Goal: Task Accomplishment & Management: Use online tool/utility

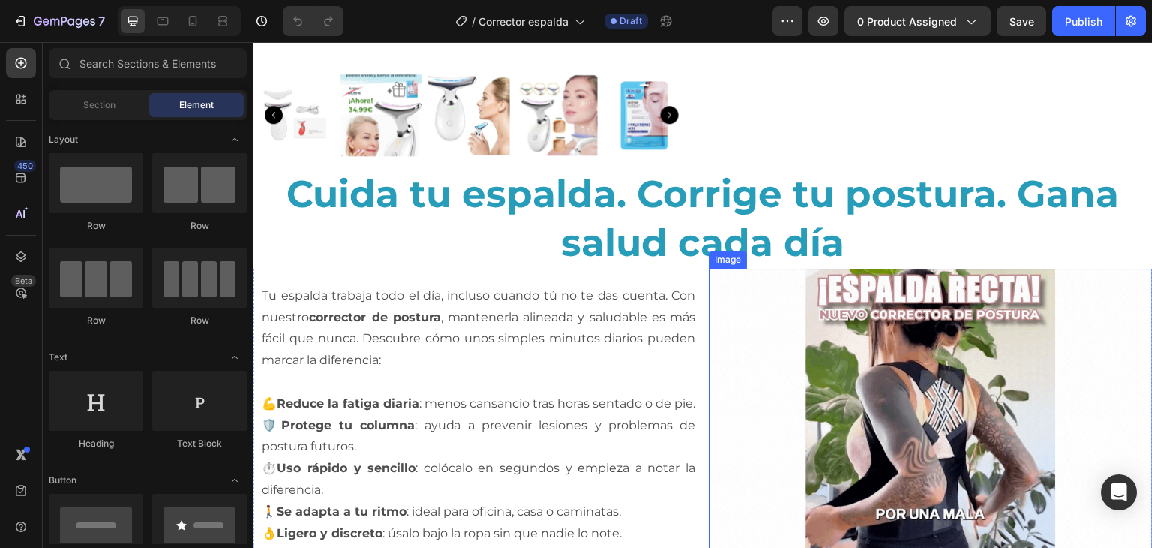
scroll to position [725, 0]
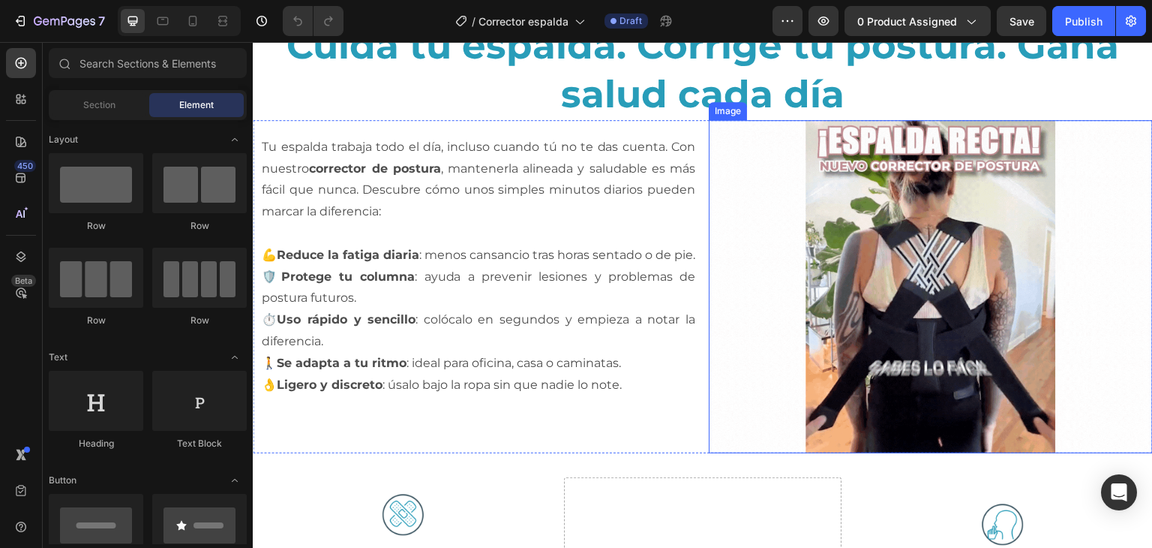
click at [941, 266] on img at bounding box center [931, 286] width 444 height 333
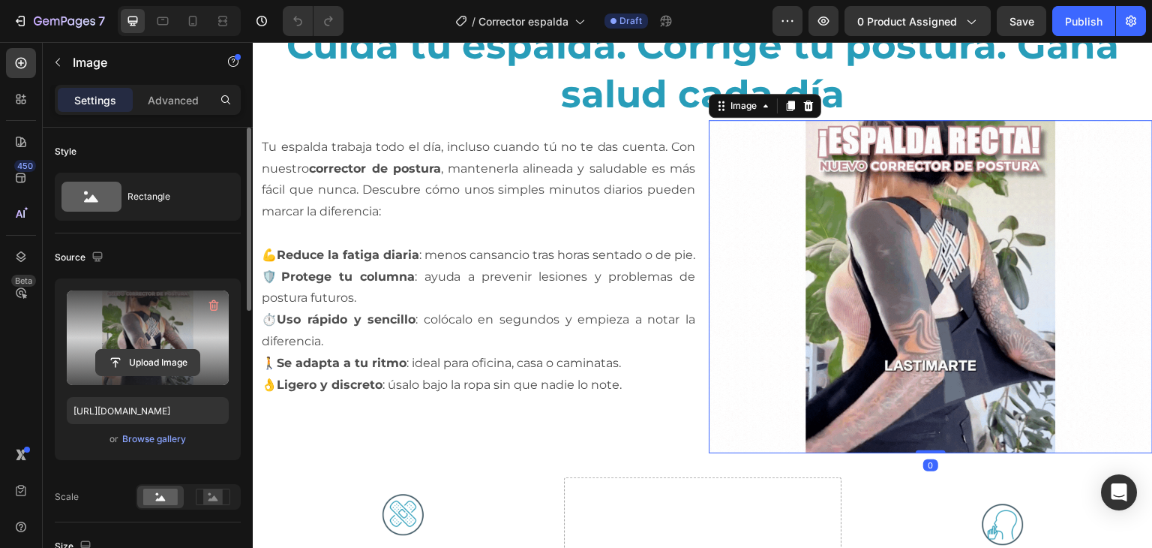
click at [111, 371] on input "file" at bounding box center [148, 363] width 104 height 26
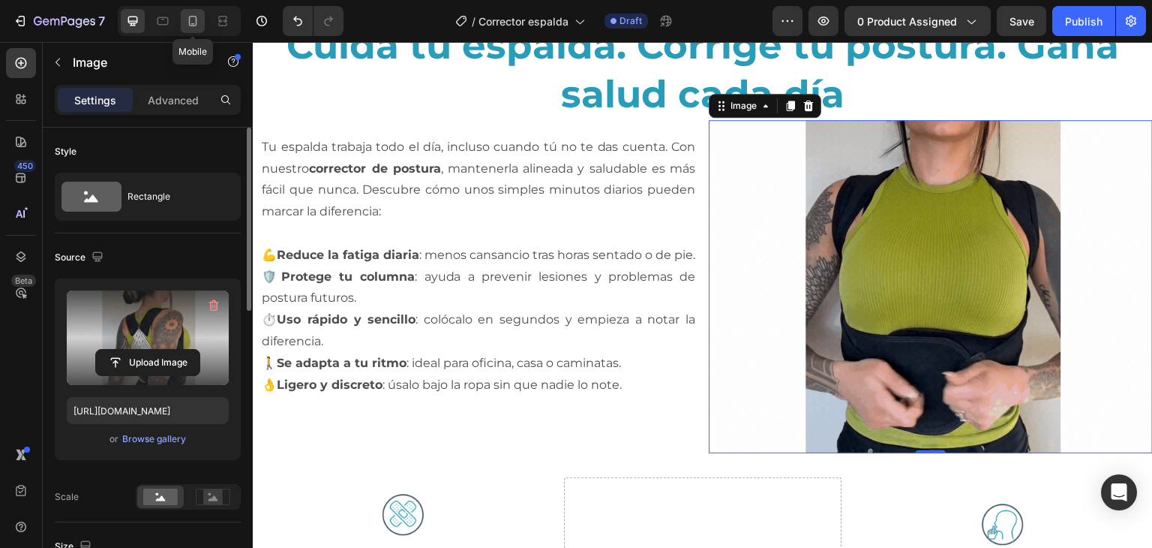
click at [194, 25] on icon at bounding box center [192, 21] width 15 height 15
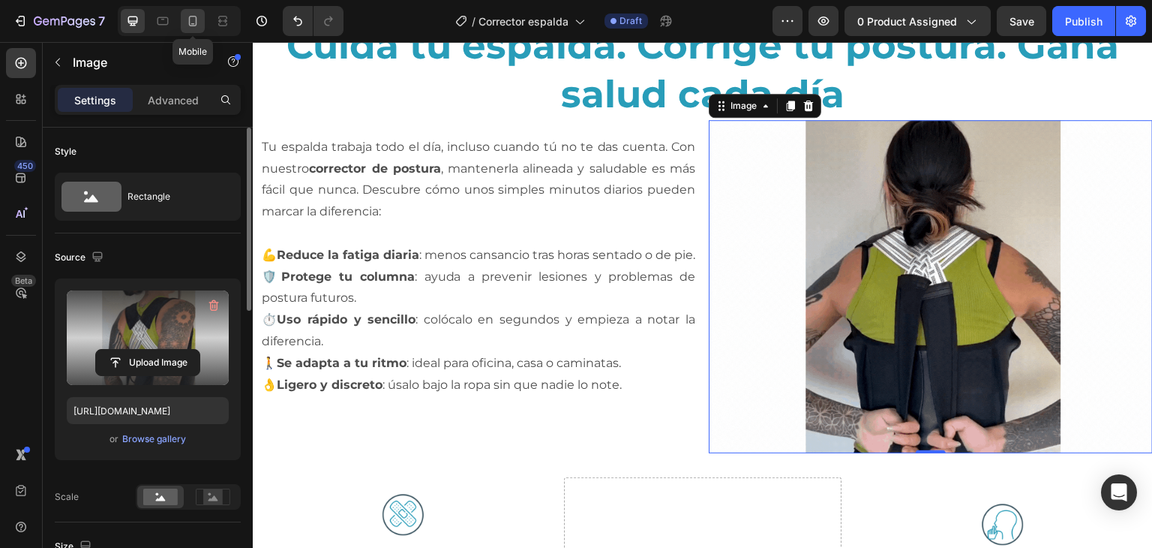
type input "[URL][DOMAIN_NAME]"
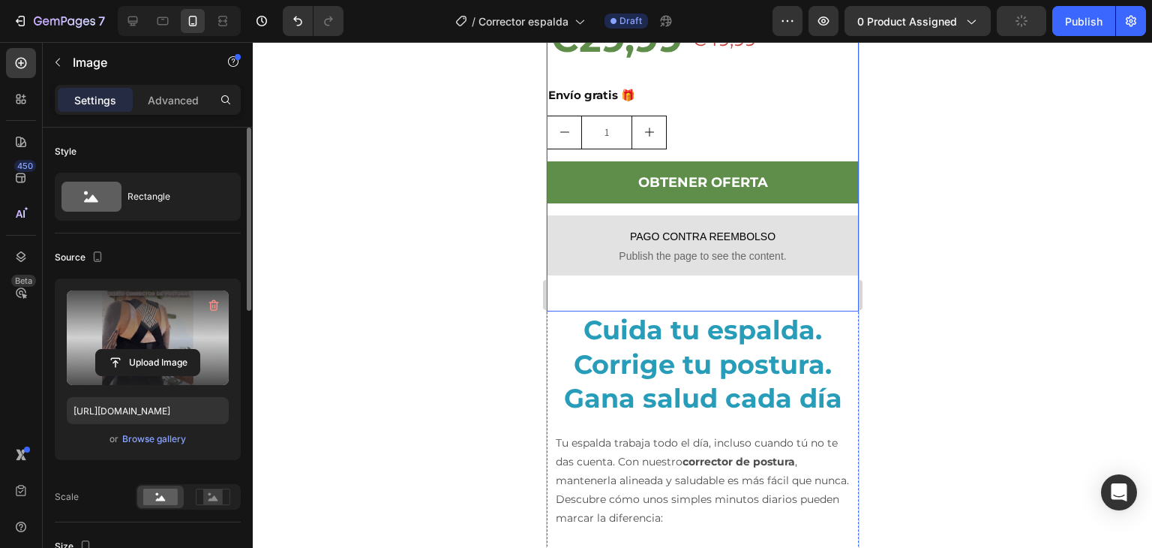
scroll to position [1371, 0]
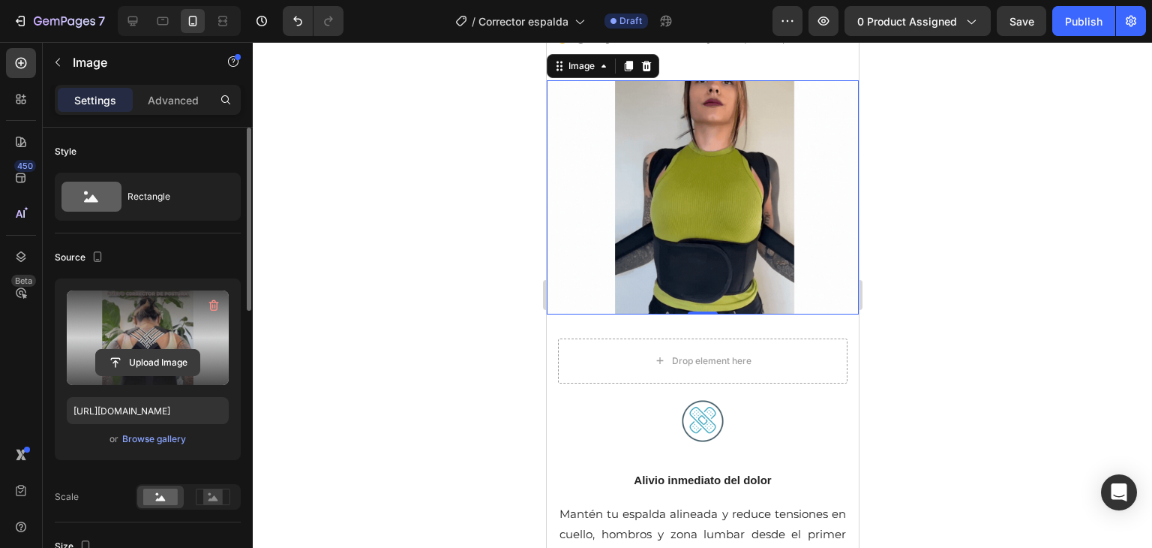
click at [166, 349] on button "Upload Image" at bounding box center [147, 362] width 105 height 27
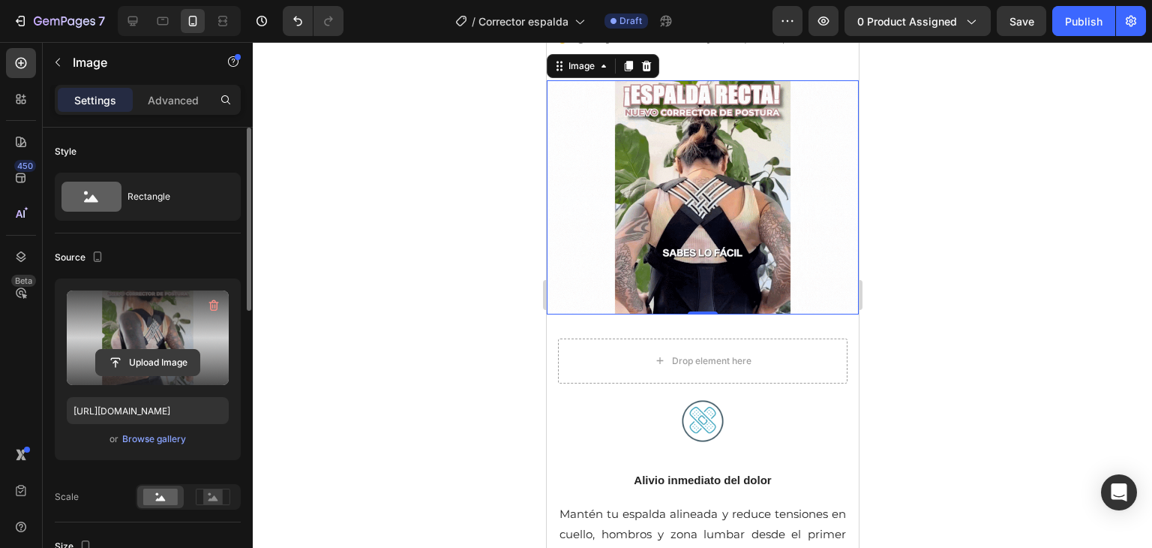
click at [165, 356] on input "file" at bounding box center [148, 363] width 104 height 26
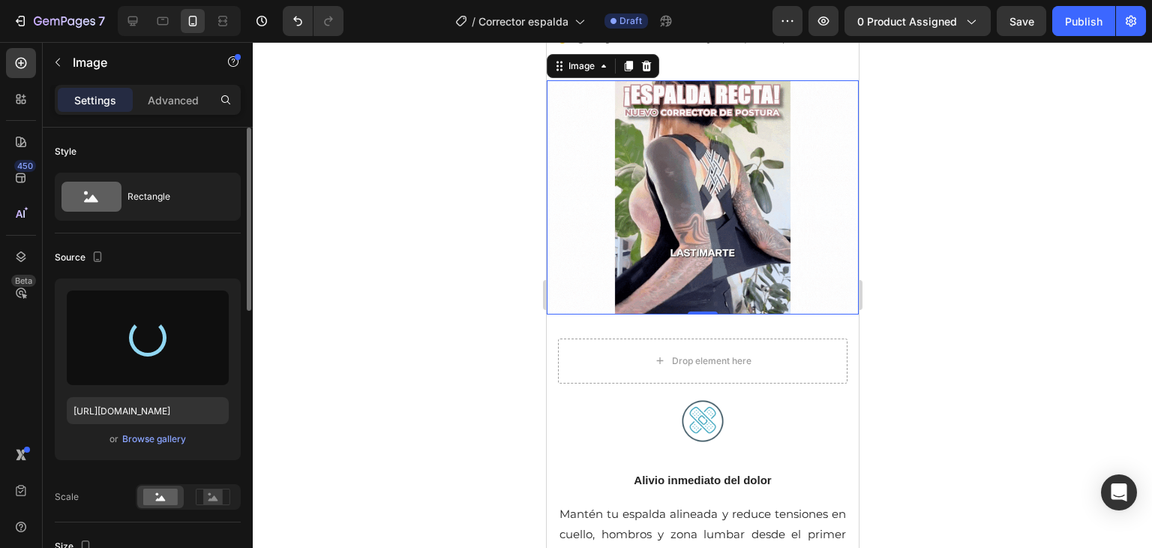
type input "[URL][DOMAIN_NAME]"
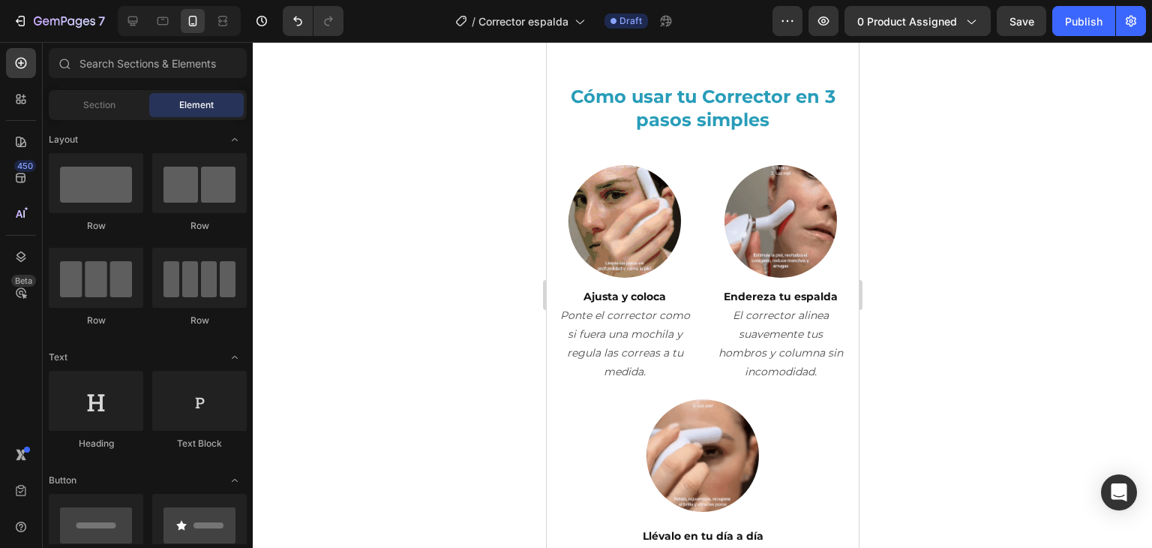
scroll to position [2779, 0]
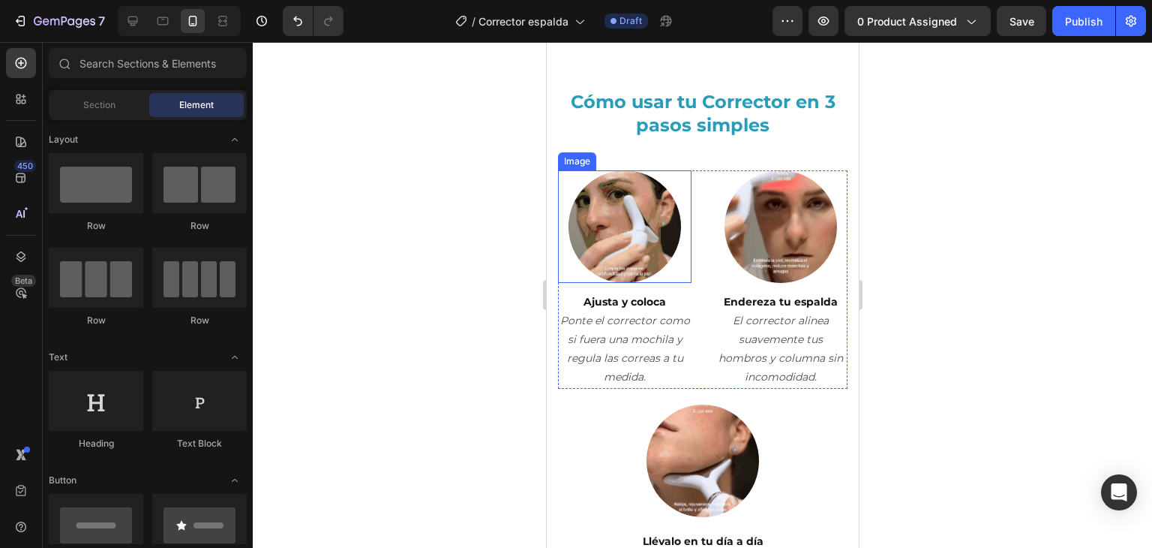
click at [629, 241] on img at bounding box center [624, 226] width 113 height 113
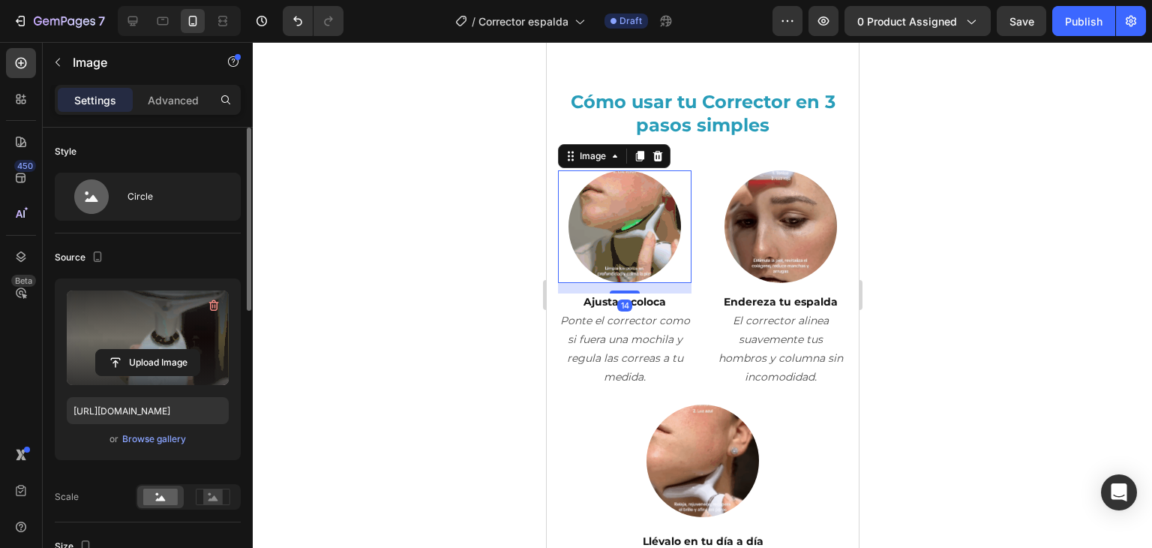
click at [139, 342] on label at bounding box center [148, 337] width 162 height 95
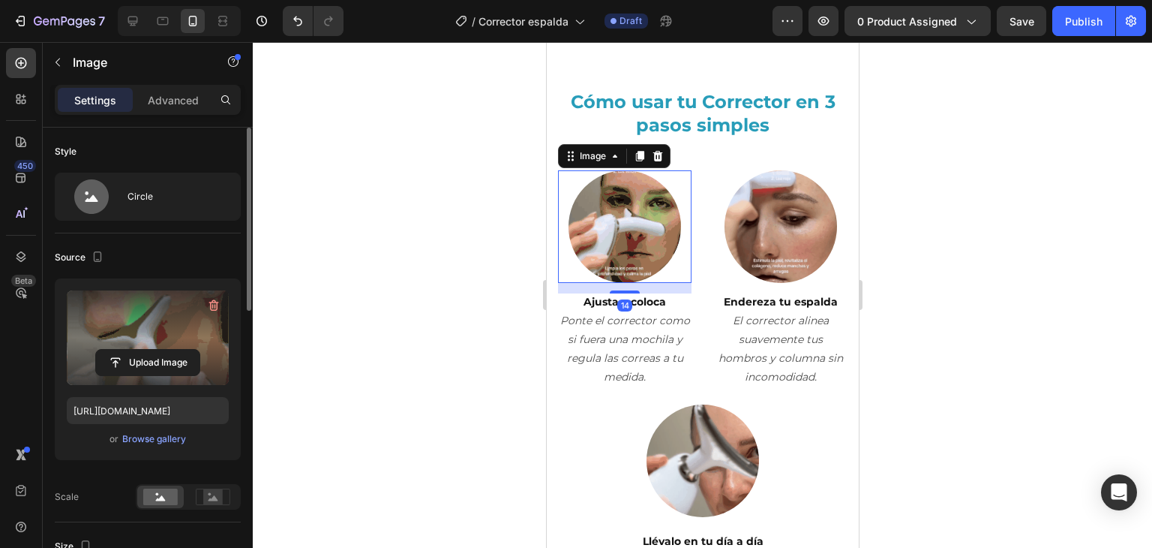
click at [139, 350] on input "file" at bounding box center [148, 363] width 104 height 26
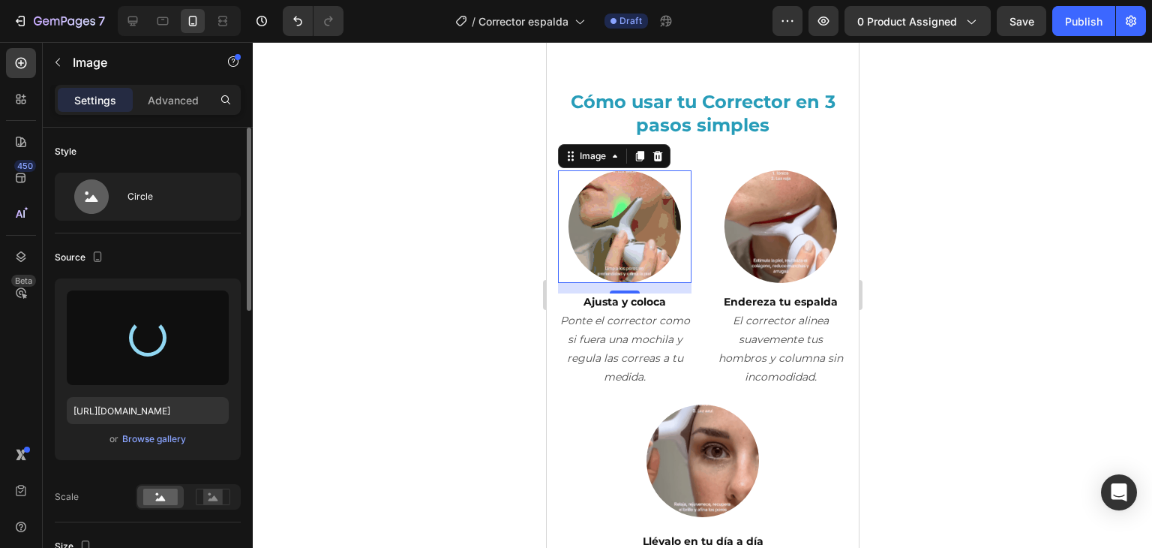
type input "[URL][DOMAIN_NAME]"
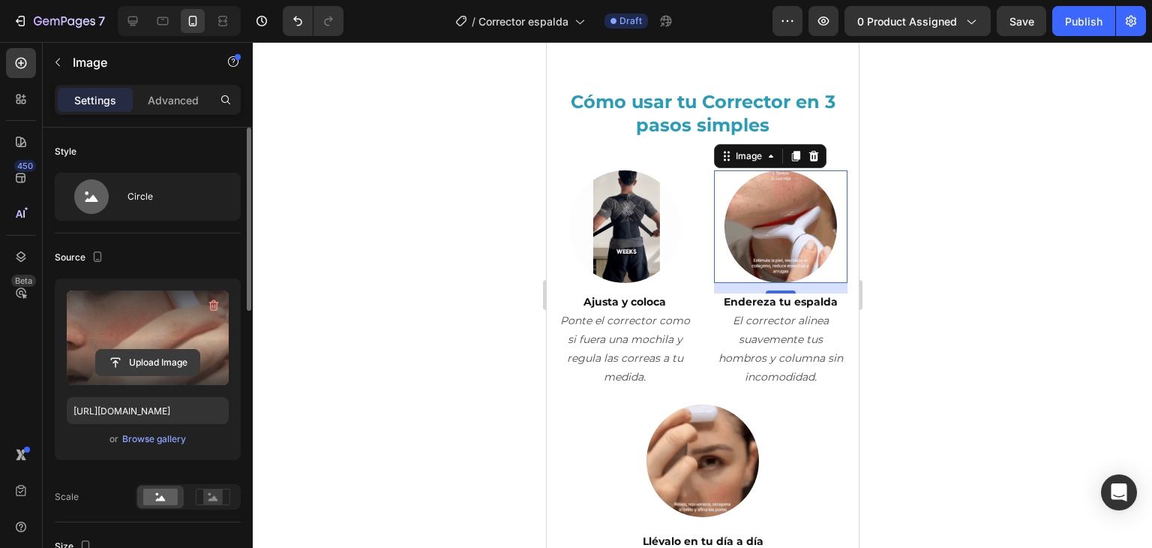
click at [161, 368] on input "file" at bounding box center [148, 363] width 104 height 26
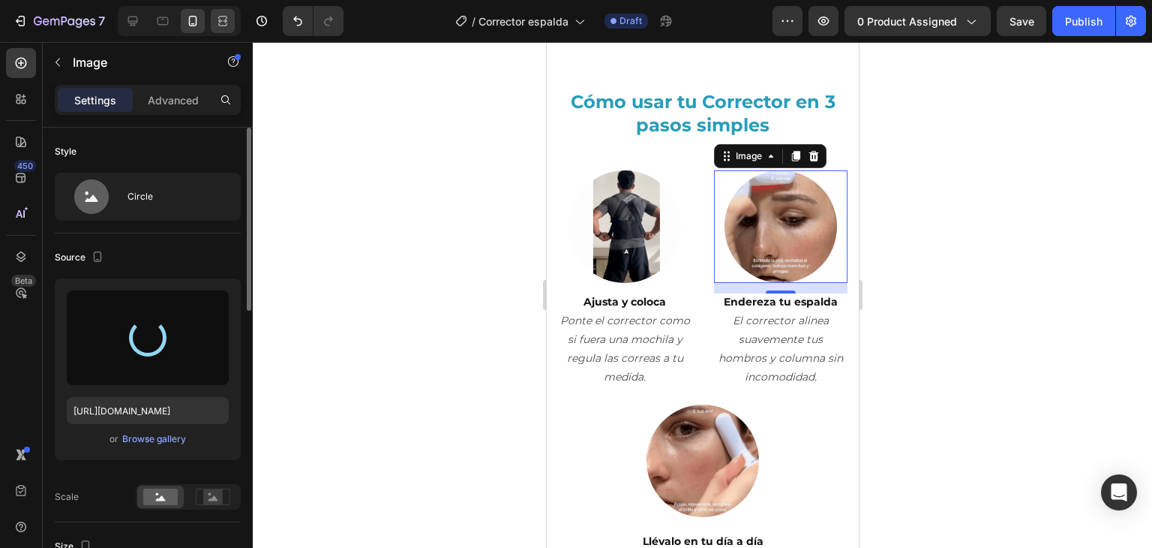
type input "[URL][DOMAIN_NAME]"
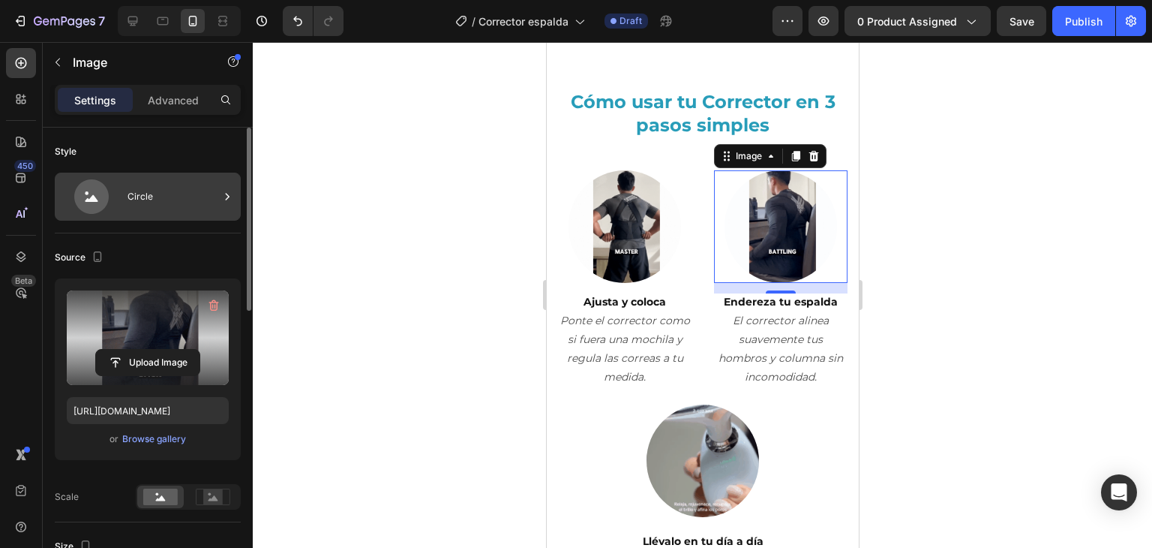
click at [186, 182] on div "Circle" at bounding box center [174, 196] width 92 height 35
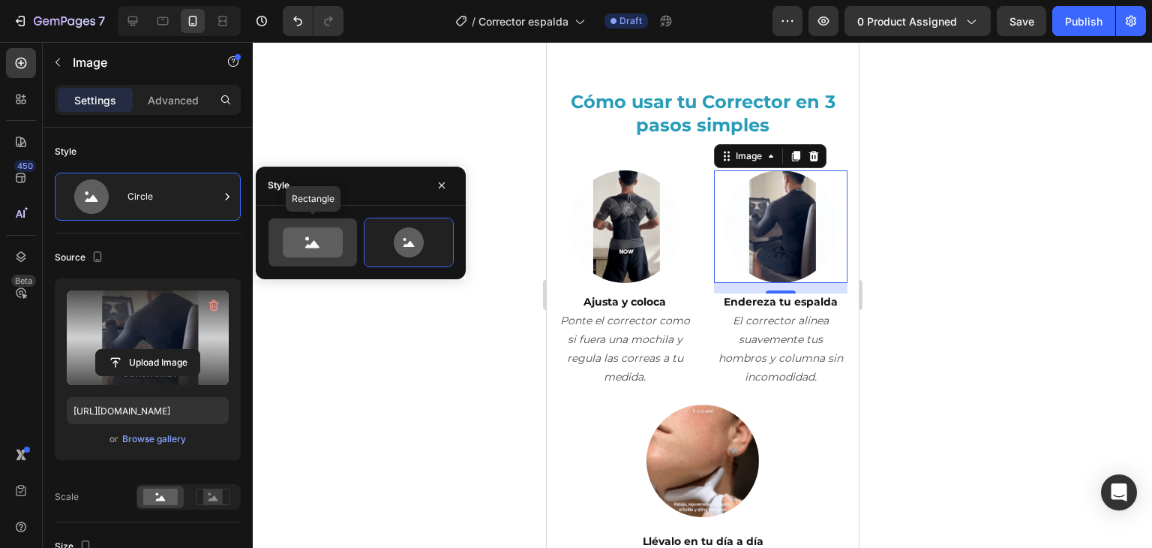
click at [324, 250] on icon at bounding box center [313, 242] width 60 height 30
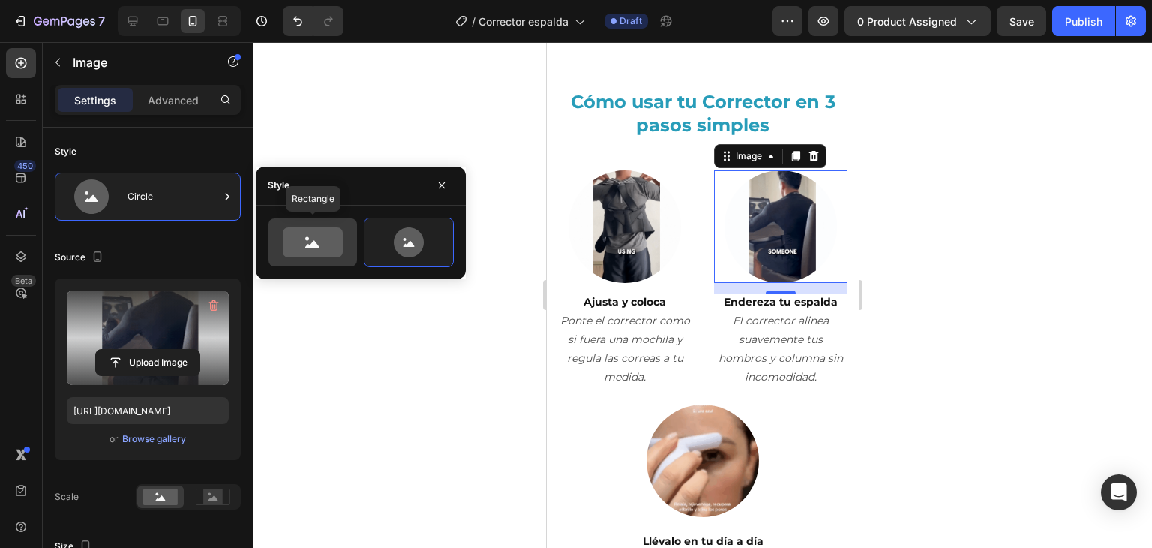
type input "100"
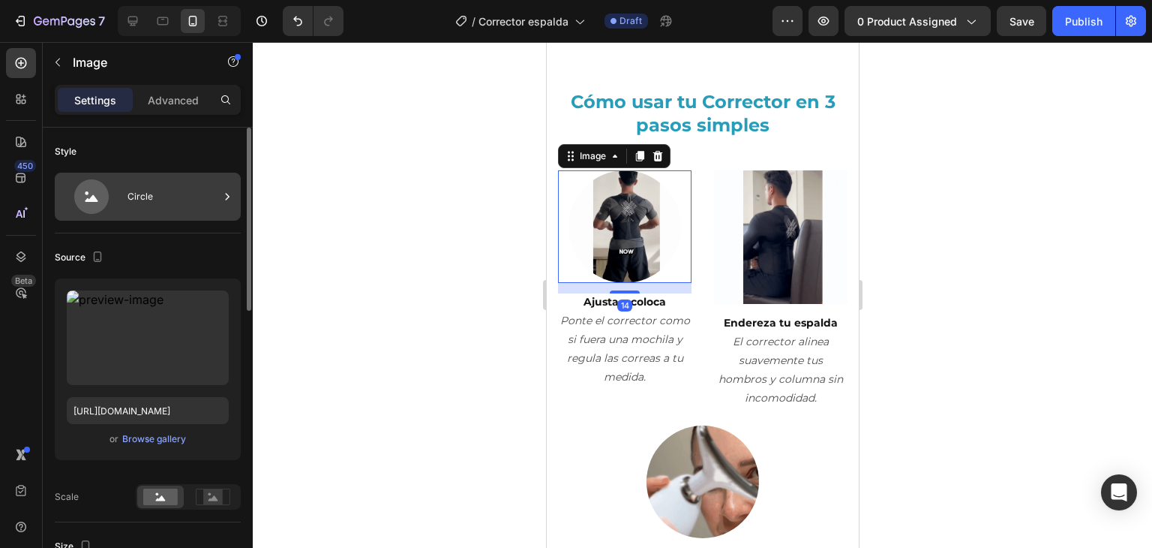
click at [200, 190] on div "Circle" at bounding box center [174, 196] width 92 height 35
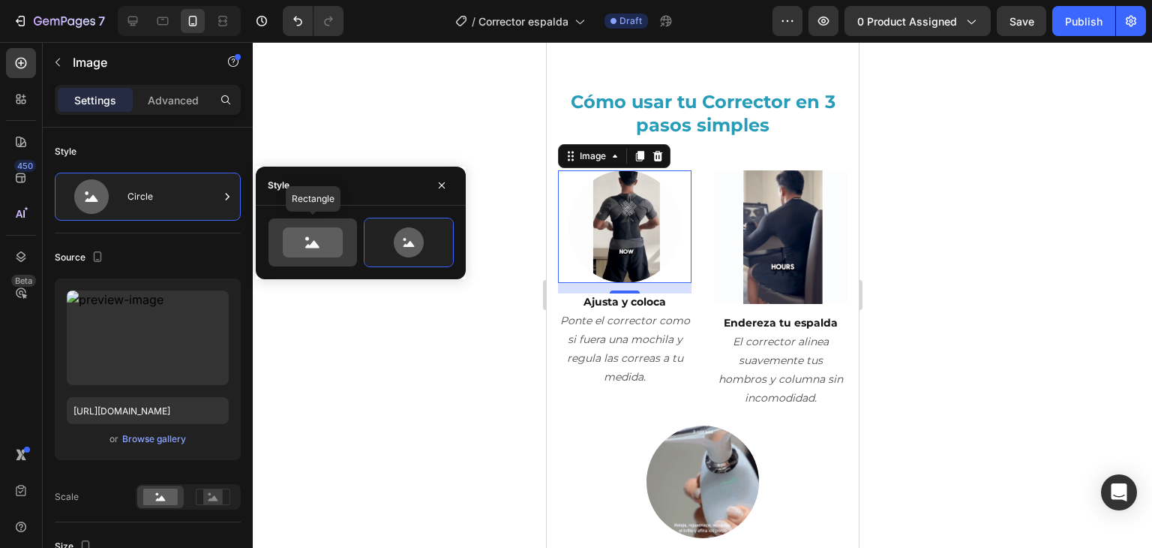
click at [291, 234] on icon at bounding box center [313, 242] width 60 height 30
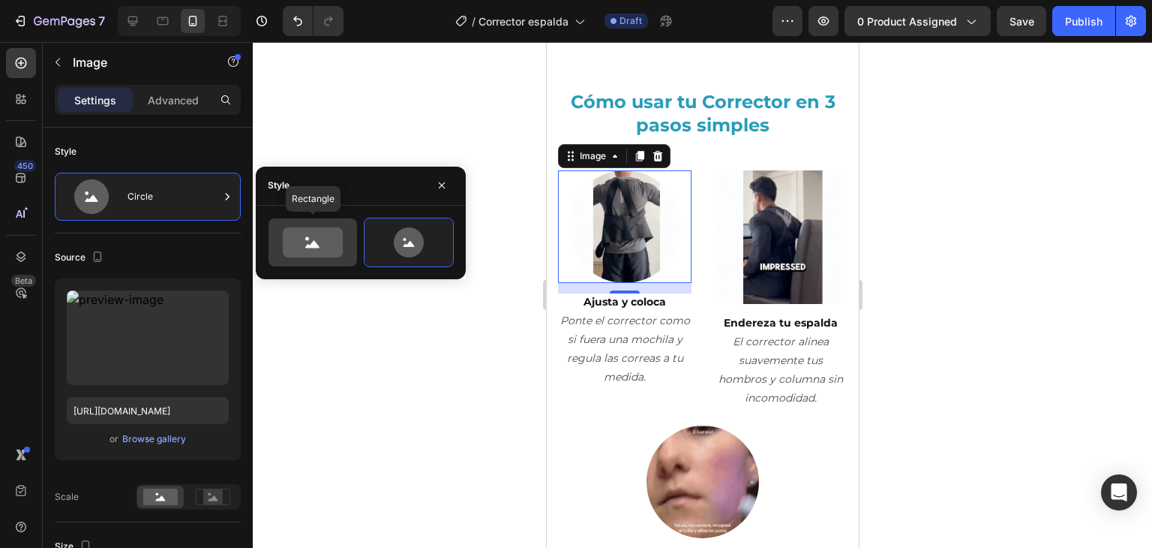
type input "100"
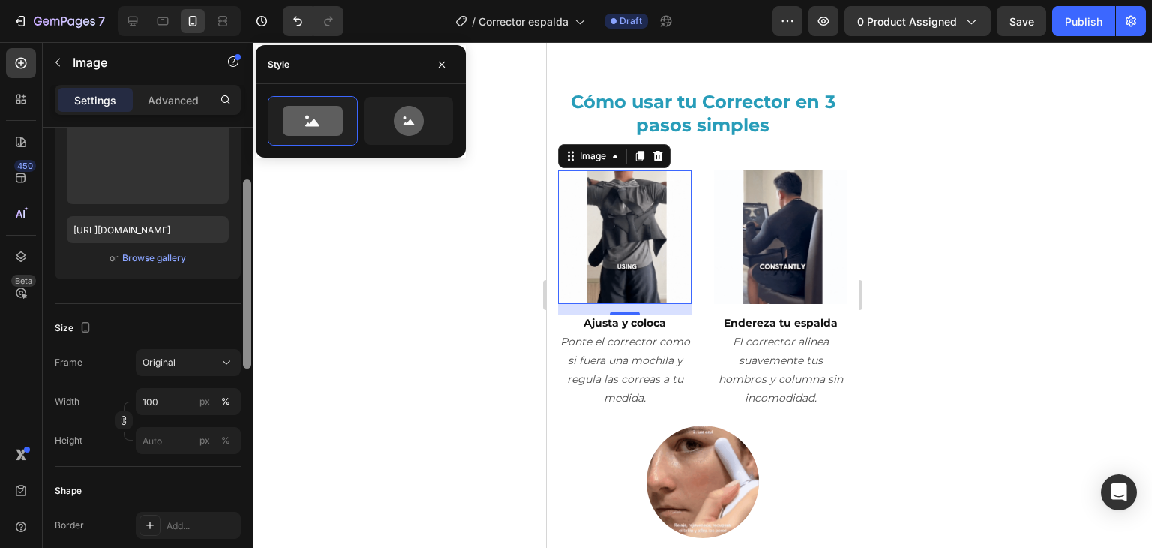
scroll to position [216, 0]
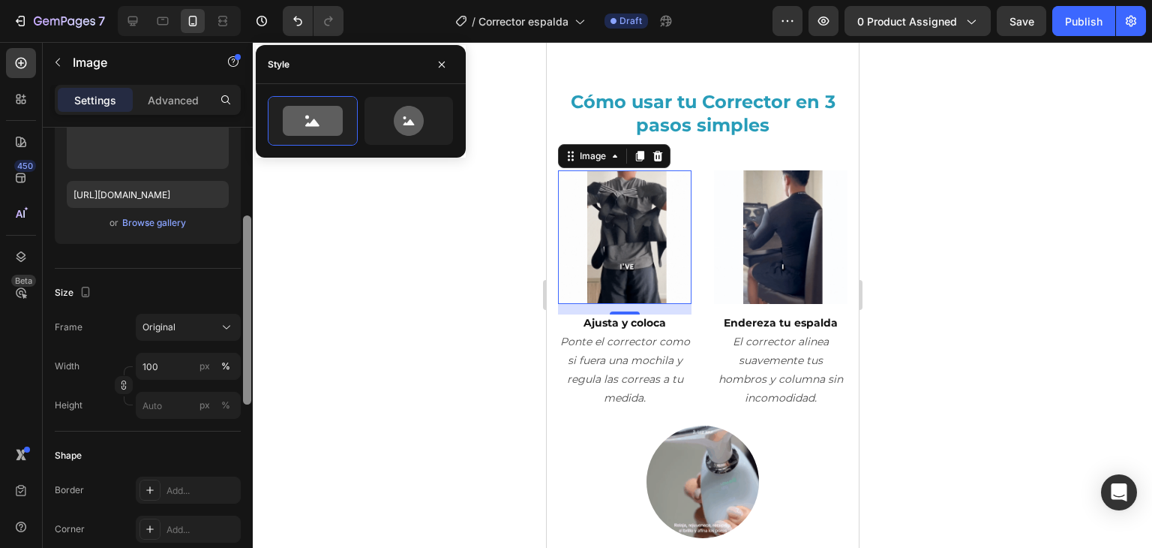
drag, startPoint x: 246, startPoint y: 275, endPoint x: 246, endPoint y: 363, distance: 88.5
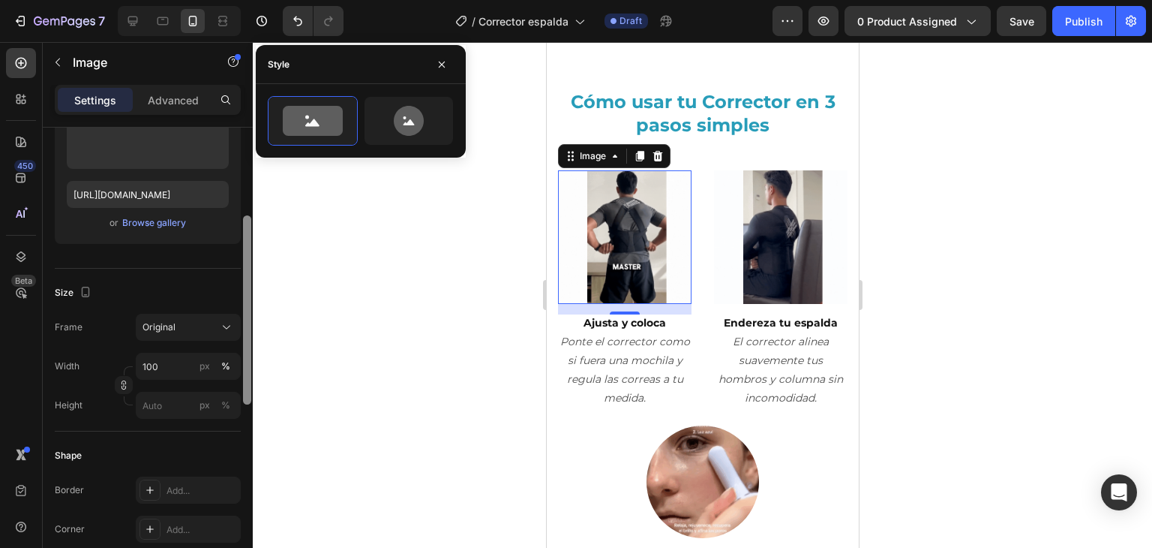
click at [246, 363] on div at bounding box center [247, 309] width 8 height 189
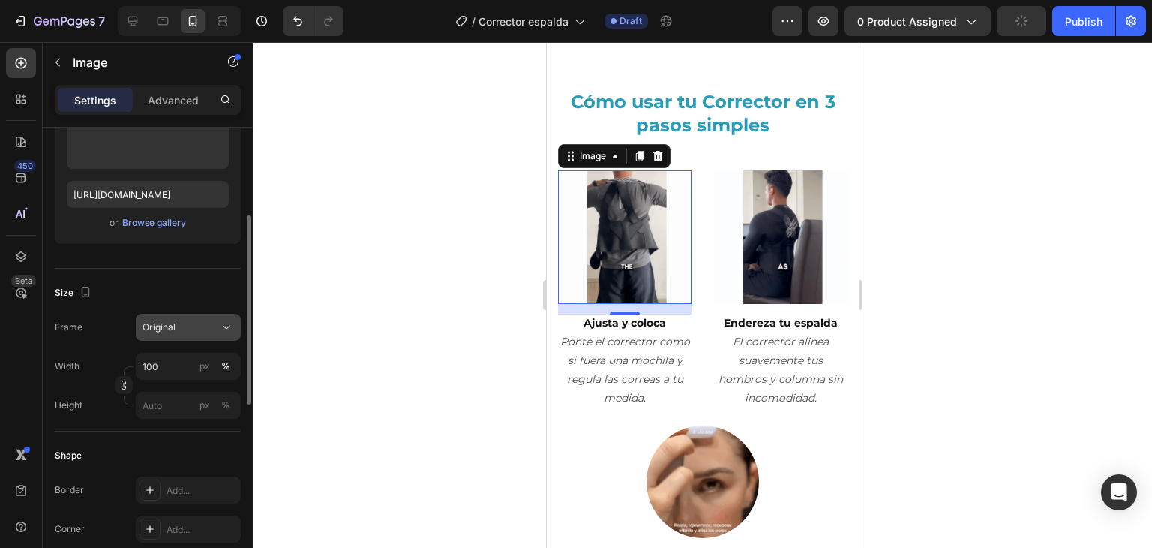
click at [194, 314] on button "Original" at bounding box center [188, 327] width 105 height 27
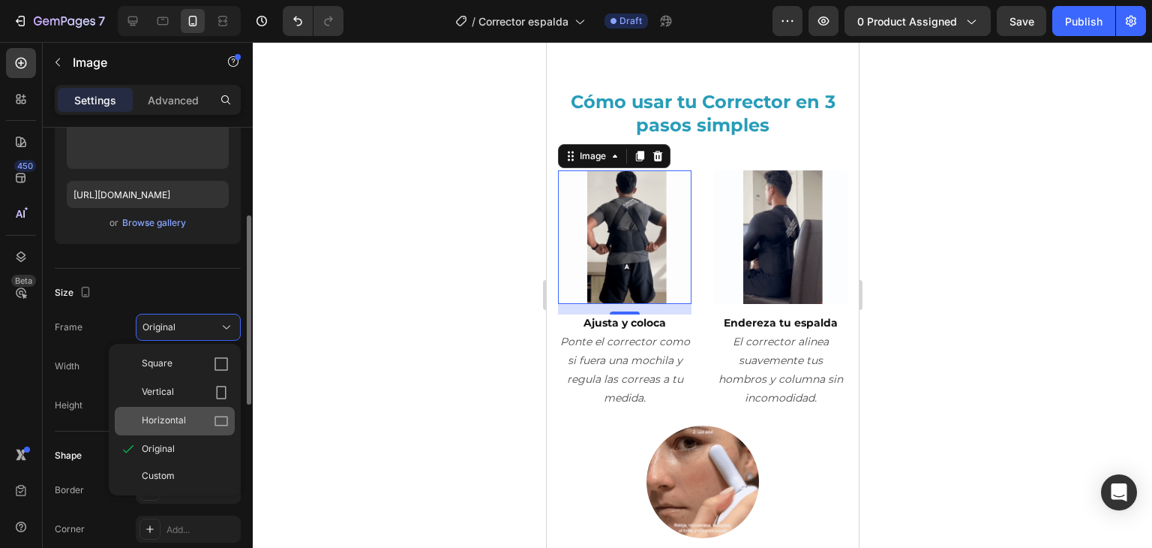
click at [195, 422] on div "Horizontal" at bounding box center [185, 420] width 87 height 15
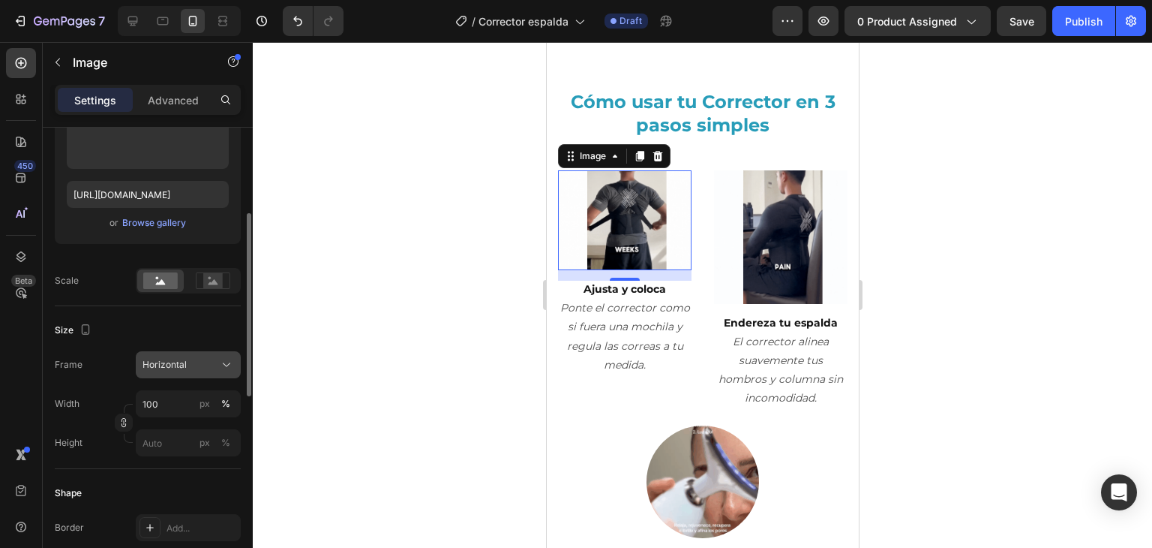
click at [215, 368] on div "Horizontal" at bounding box center [180, 365] width 74 height 14
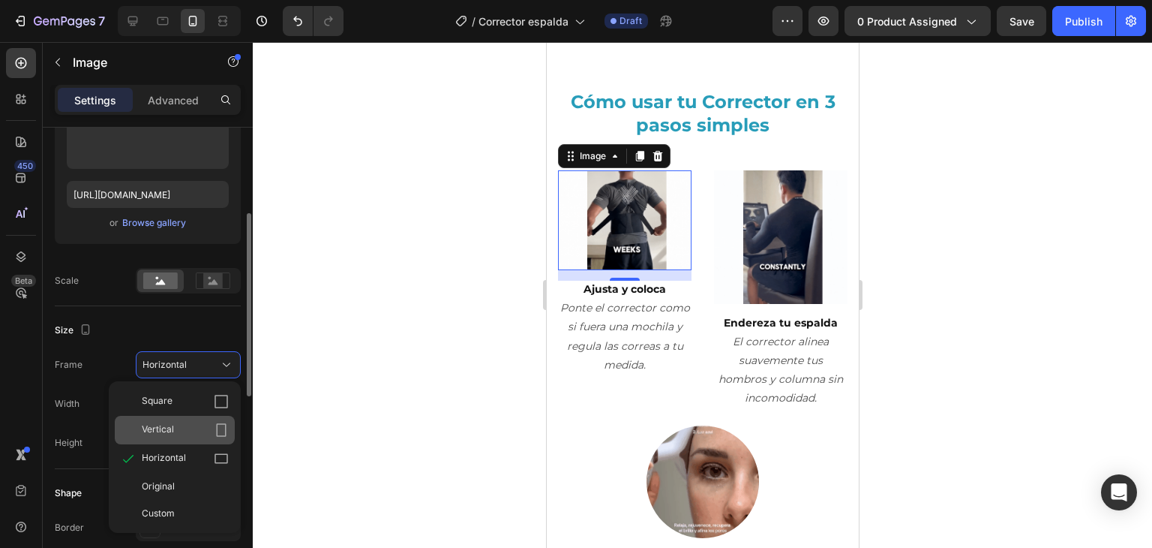
click at [208, 428] on div "Vertical" at bounding box center [185, 429] width 87 height 15
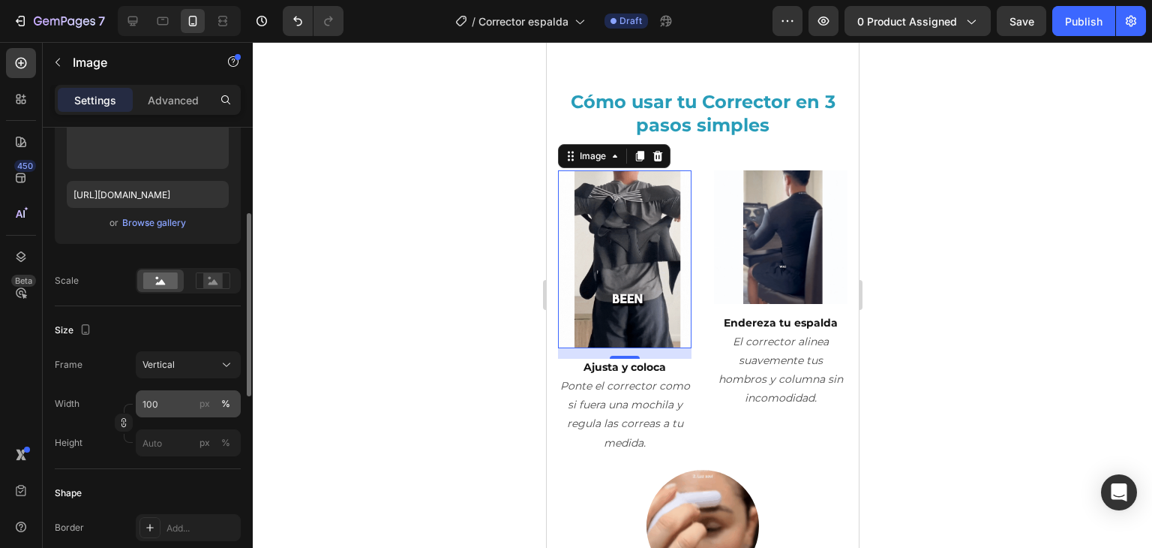
click at [216, 394] on div "px %" at bounding box center [215, 403] width 39 height 27
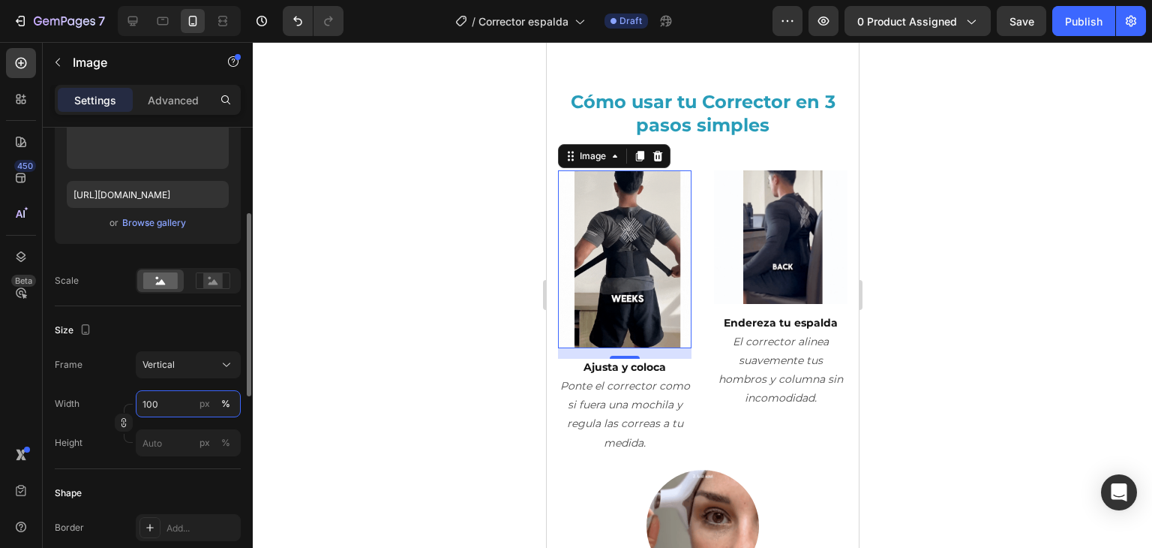
click at [216, 394] on input "100" at bounding box center [188, 403] width 105 height 27
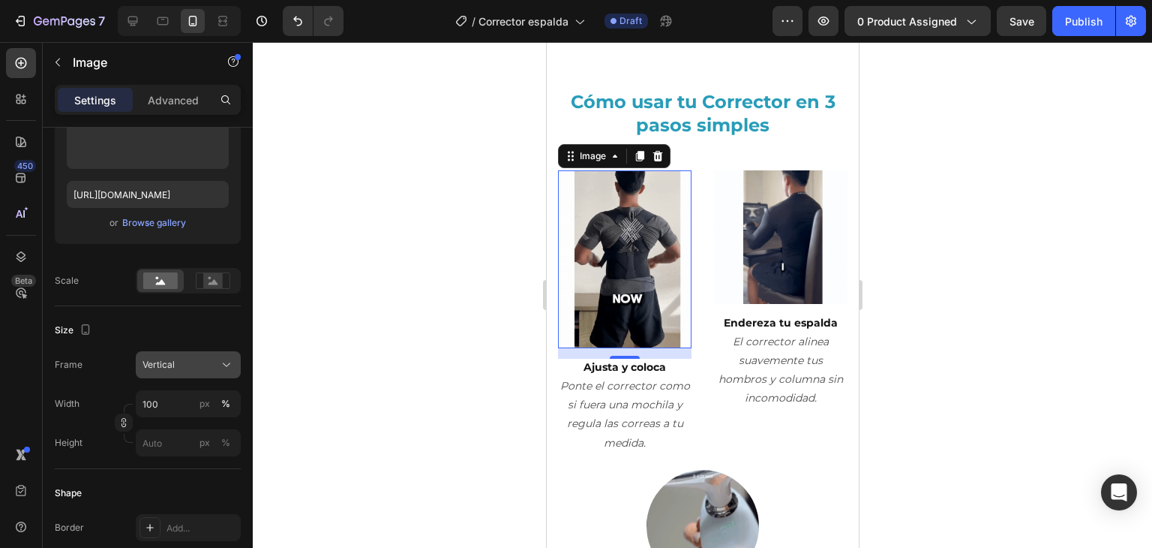
click at [216, 359] on div "Vertical" at bounding box center [189, 364] width 92 height 15
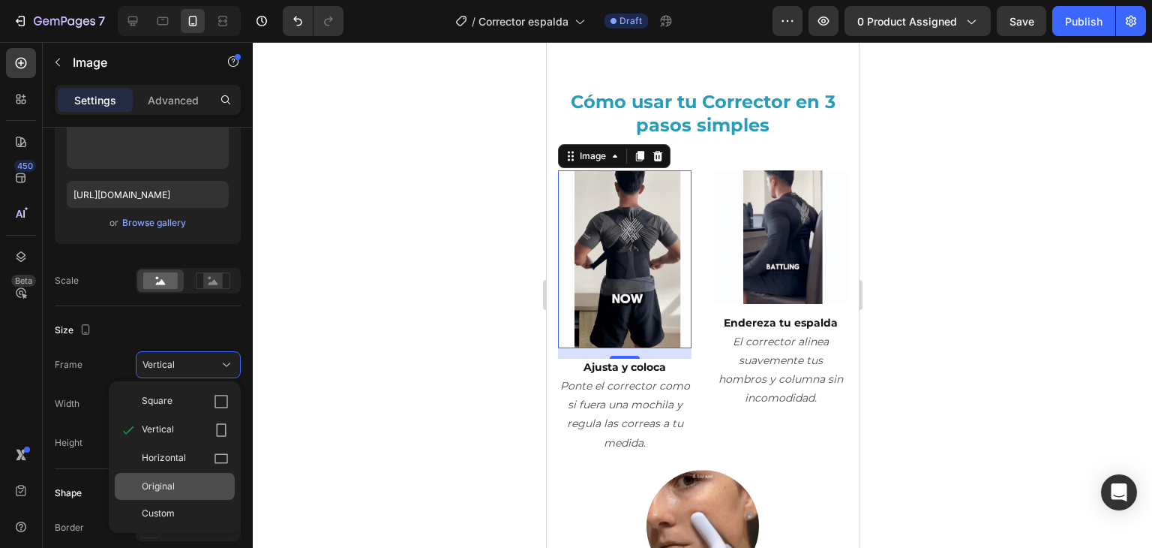
click at [204, 477] on div "Original" at bounding box center [175, 486] width 120 height 27
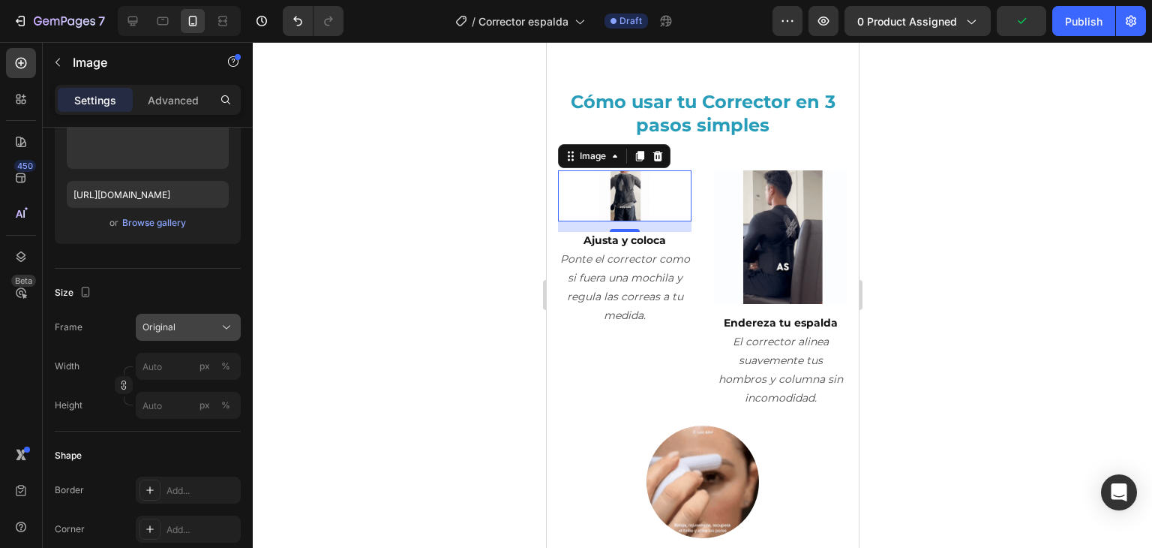
click at [221, 334] on button "Original" at bounding box center [188, 327] width 105 height 27
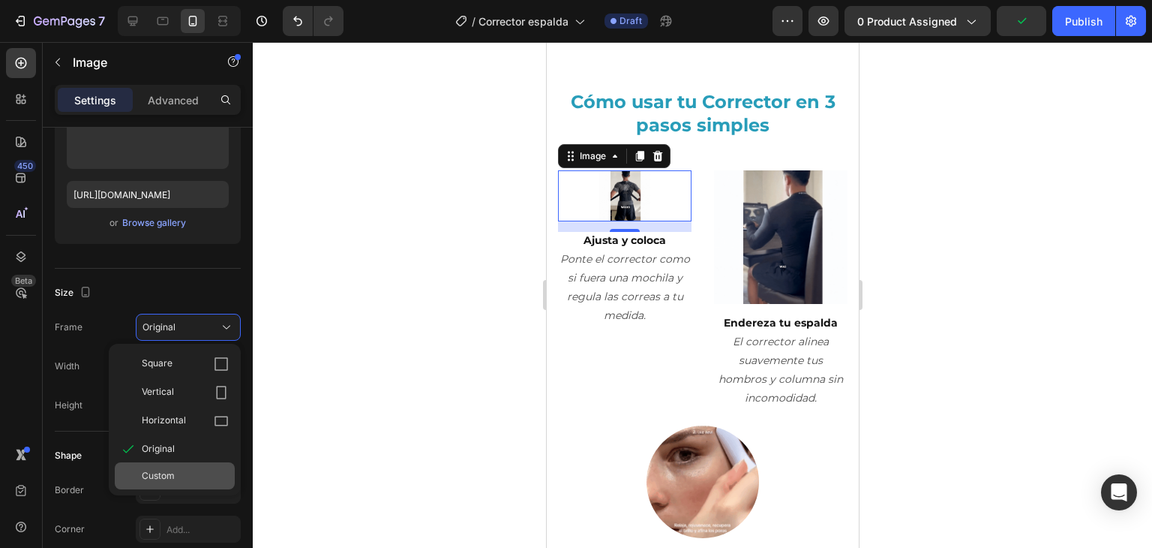
click at [201, 477] on div "Custom" at bounding box center [185, 476] width 87 height 14
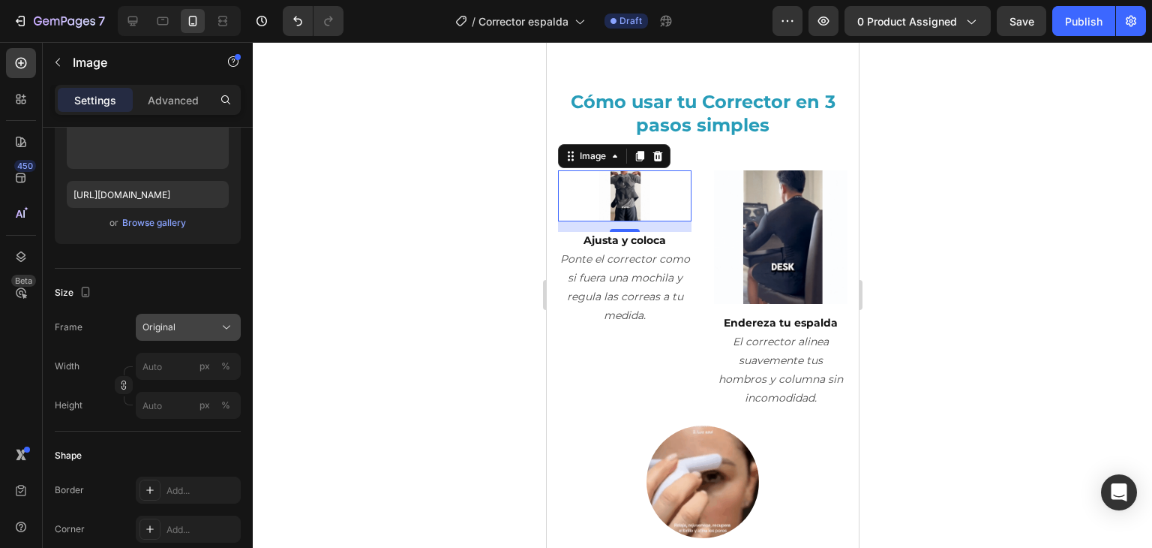
click at [194, 361] on div "Frame Original Width px % Height px %" at bounding box center [148, 366] width 186 height 105
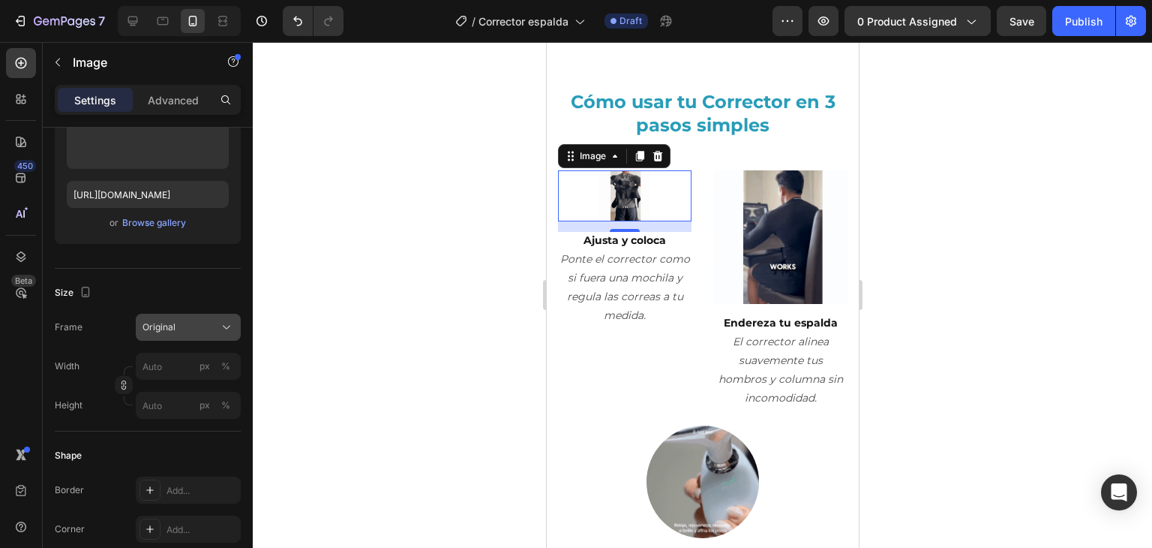
click at [213, 320] on div "Original" at bounding box center [180, 327] width 74 height 14
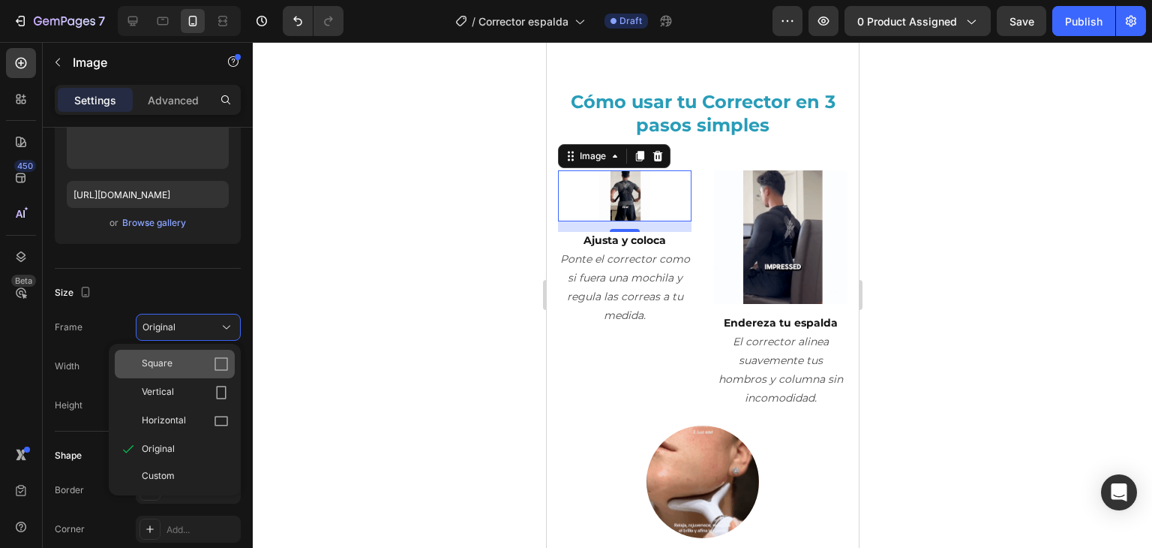
click at [203, 367] on div "Square" at bounding box center [185, 363] width 87 height 15
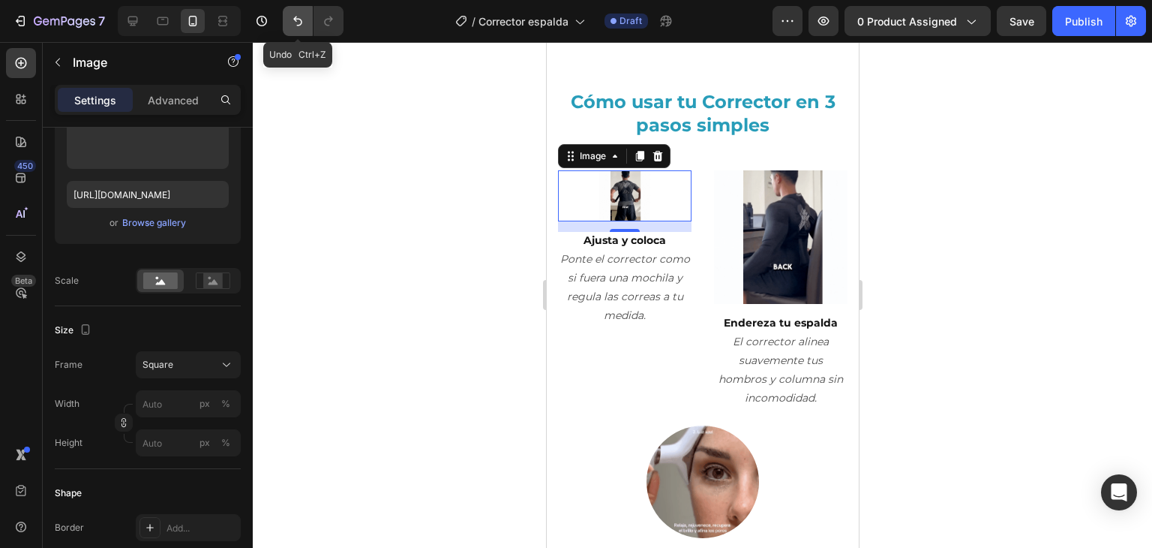
click at [301, 34] on button "Undo/Redo" at bounding box center [298, 21] width 30 height 30
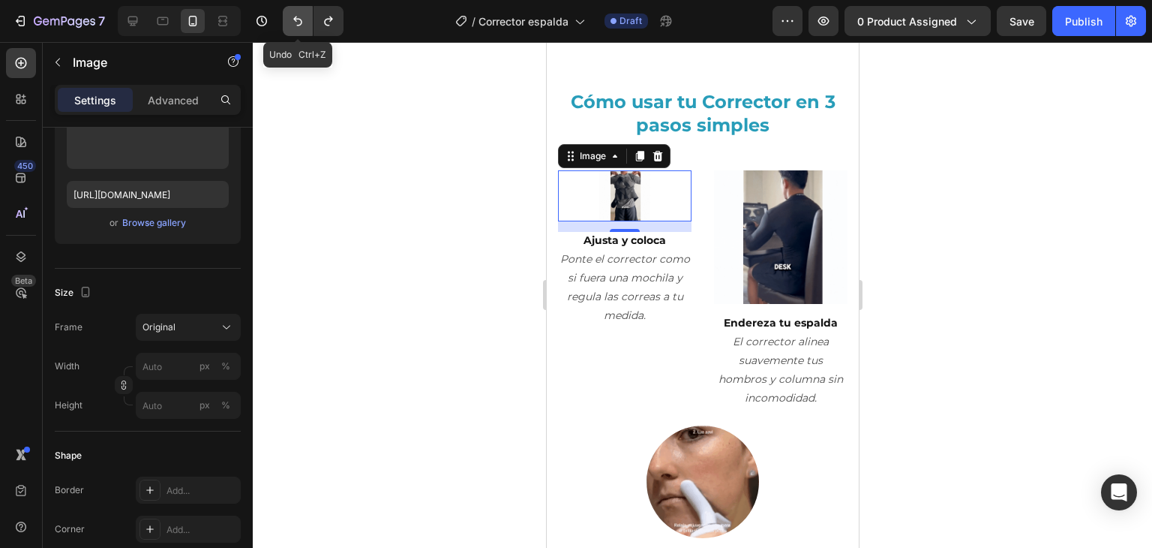
click at [301, 34] on button "Undo/Redo" at bounding box center [298, 21] width 30 height 30
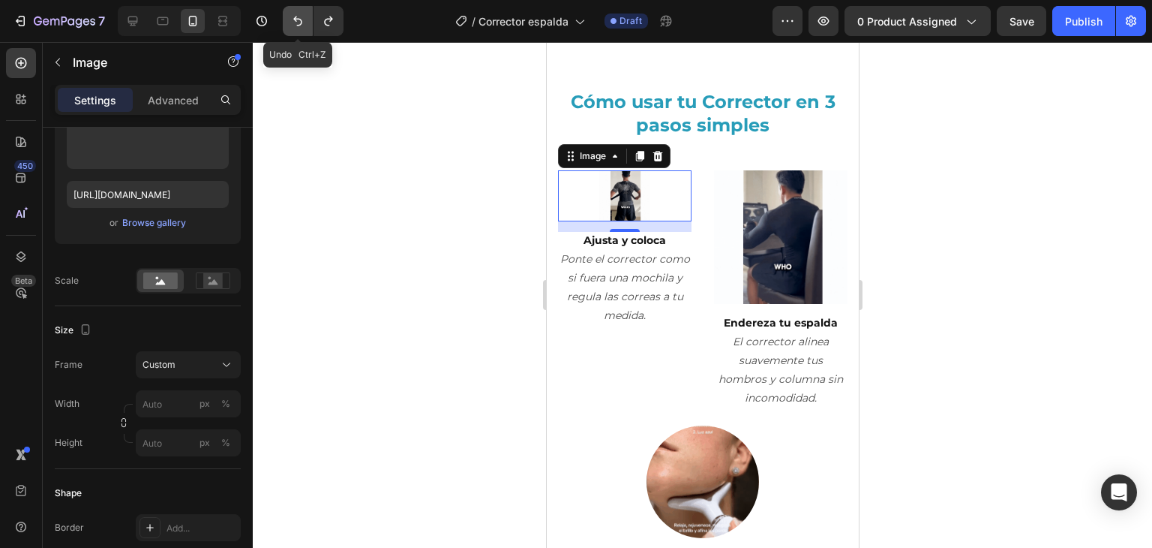
click at [301, 34] on button "Undo/Redo" at bounding box center [298, 21] width 30 height 30
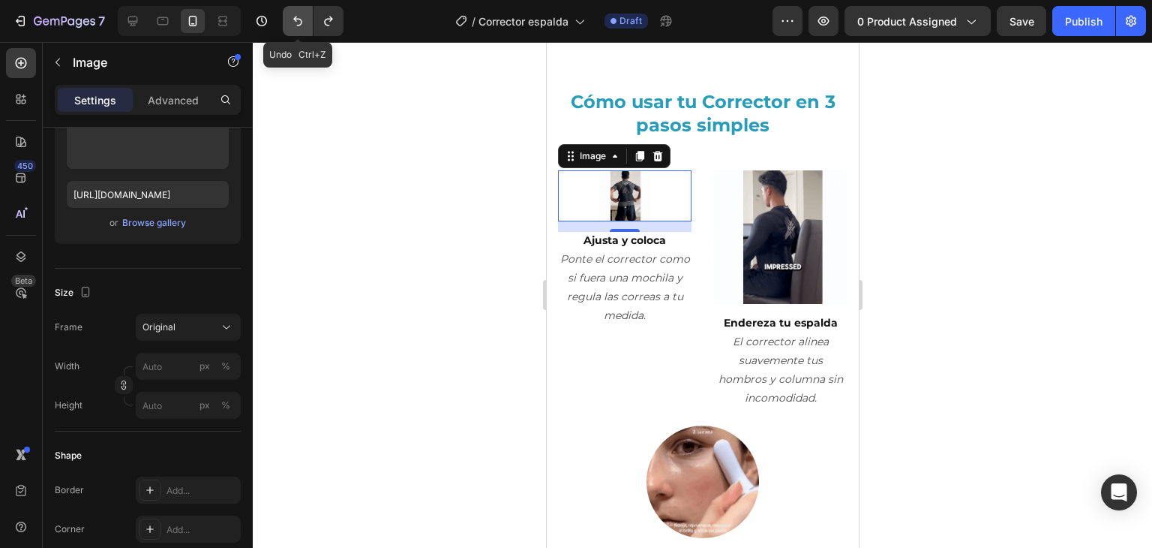
click at [301, 34] on button "Undo/Redo" at bounding box center [298, 21] width 30 height 30
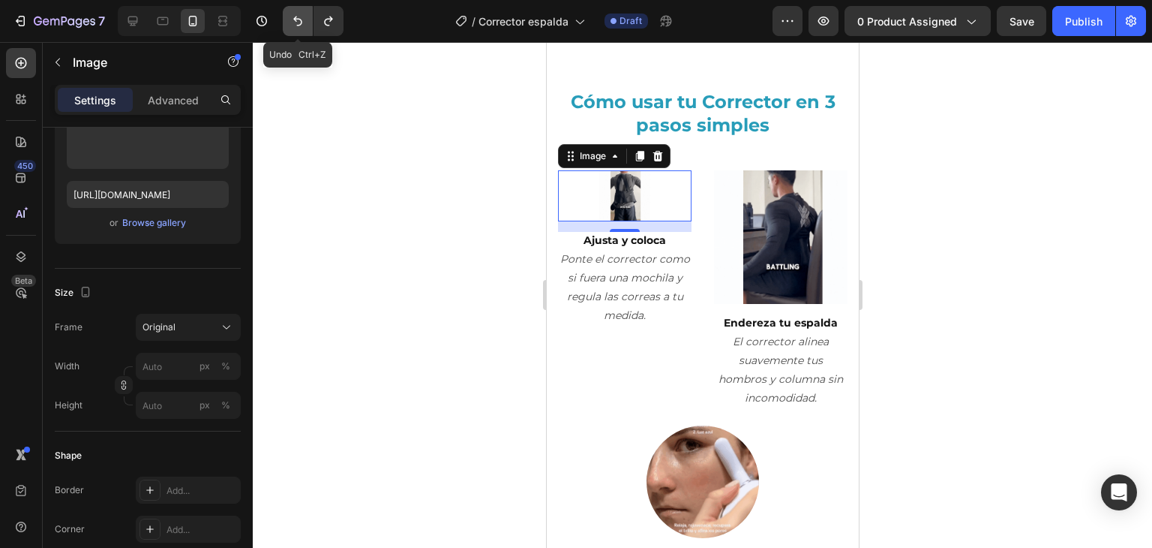
type input "100"
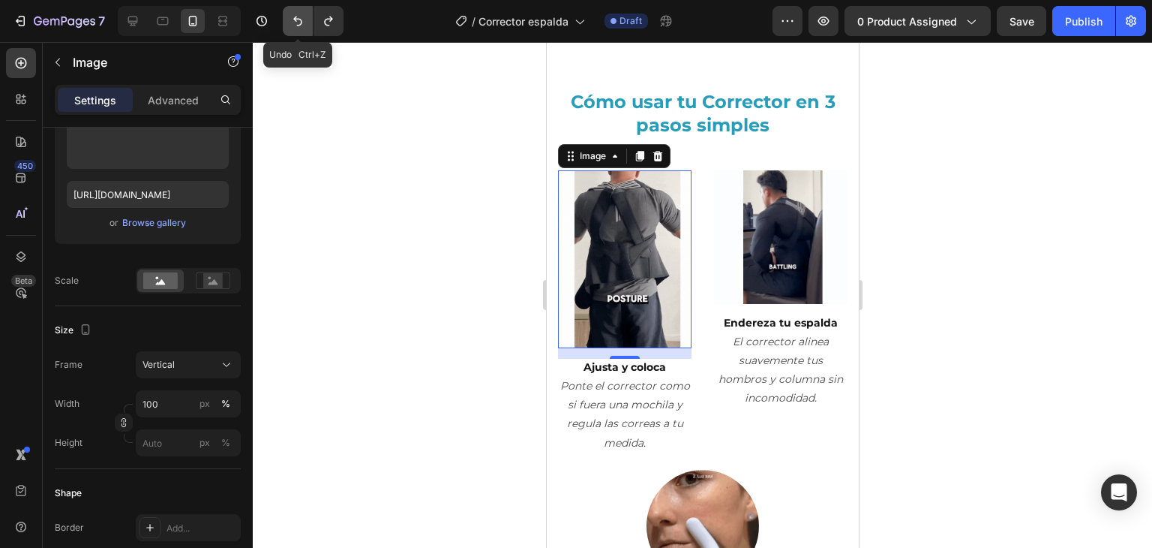
click at [301, 34] on button "Undo/Redo" at bounding box center [298, 21] width 30 height 30
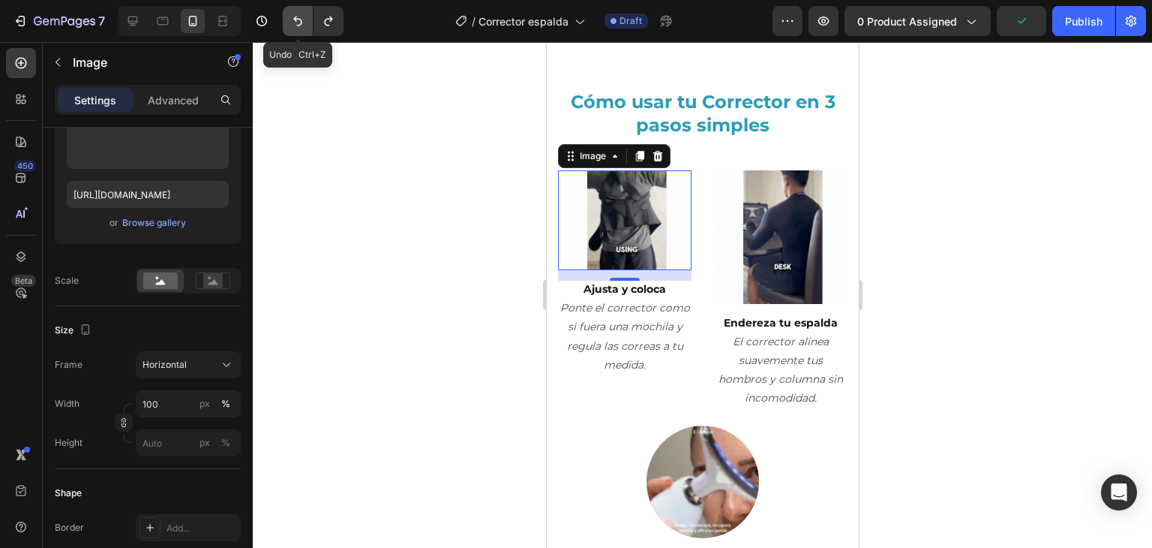
click at [301, 34] on button "Undo/Redo" at bounding box center [298, 21] width 30 height 30
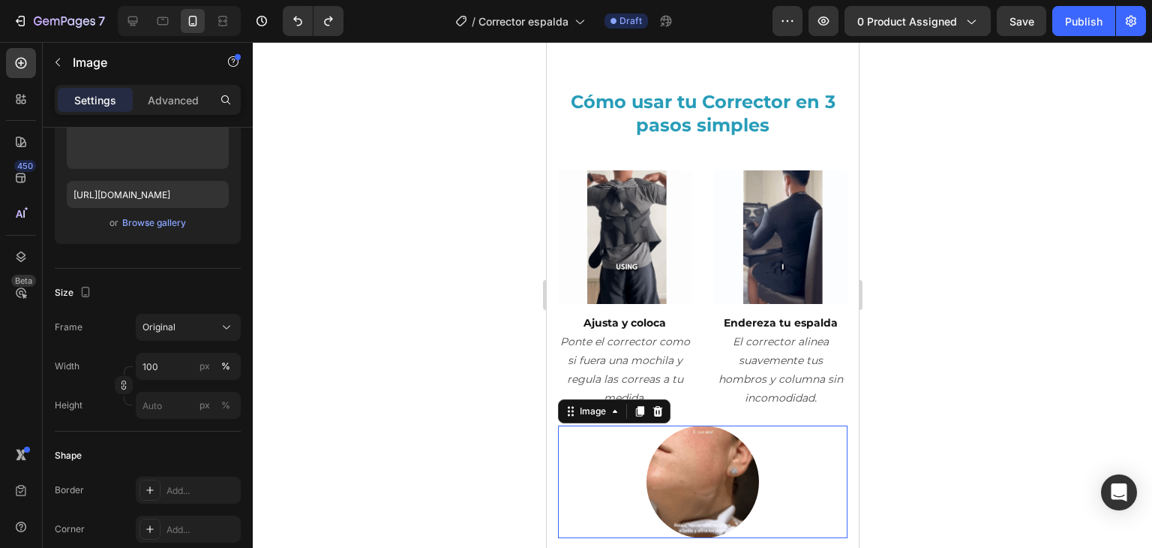
click at [679, 446] on img at bounding box center [702, 481] width 113 height 113
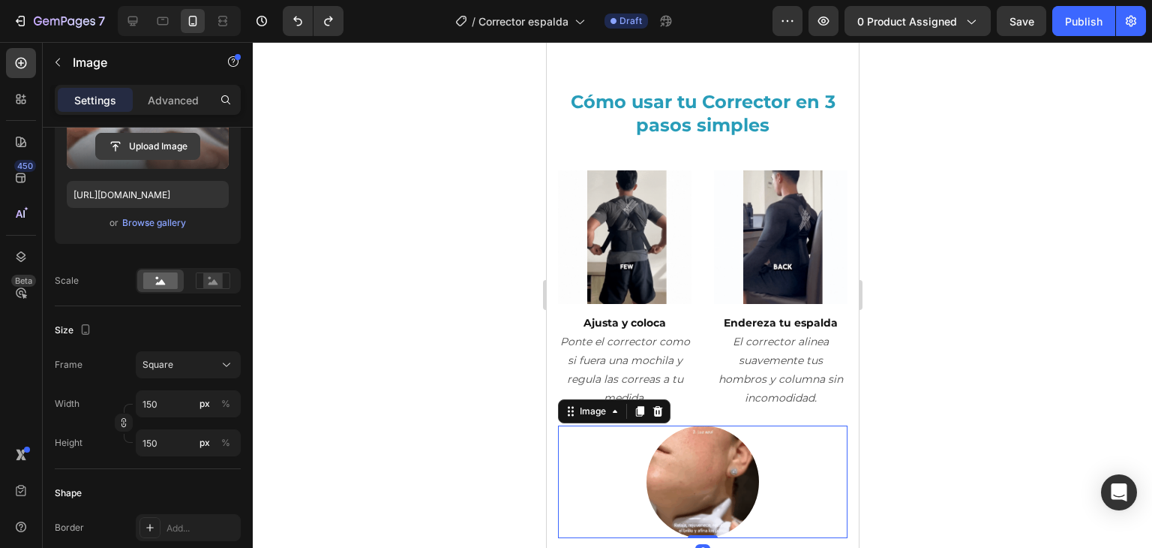
click at [156, 149] on input "file" at bounding box center [148, 147] width 104 height 26
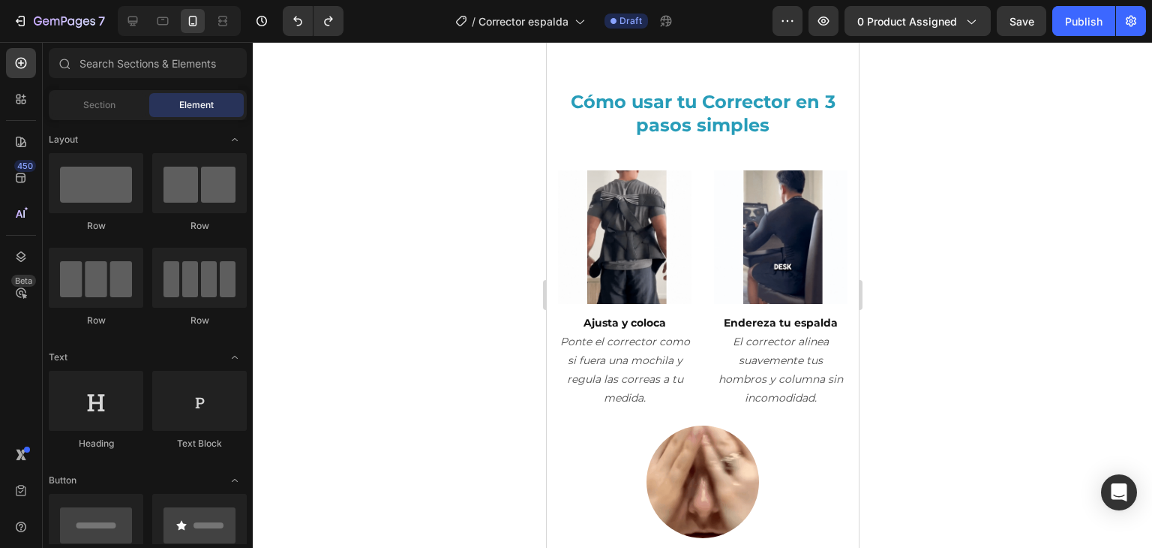
scroll to position [2919, 0]
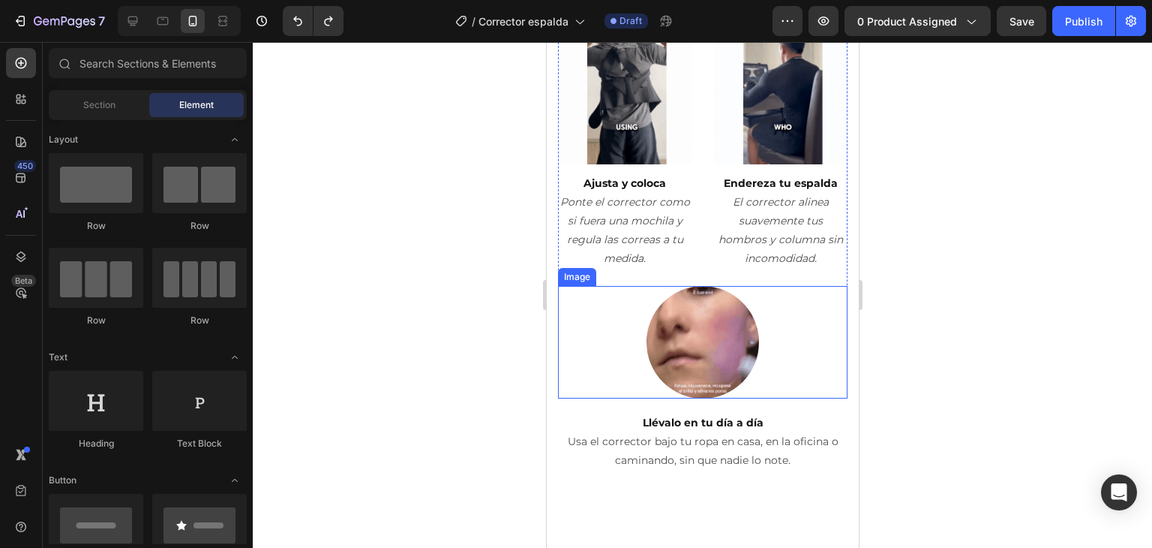
click at [683, 352] on img at bounding box center [702, 342] width 113 height 113
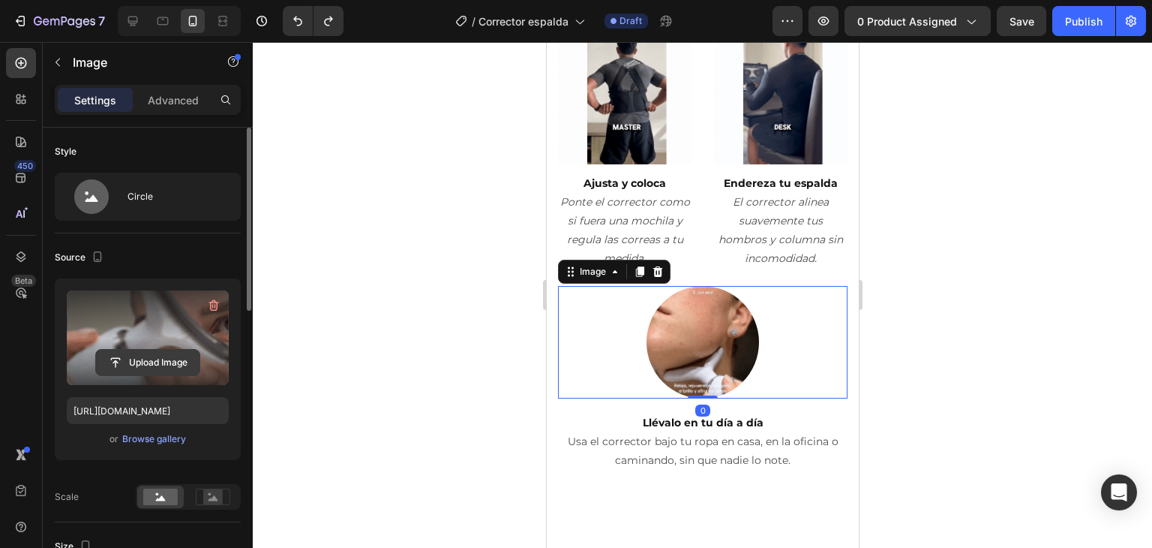
click at [156, 356] on input "file" at bounding box center [148, 363] width 104 height 26
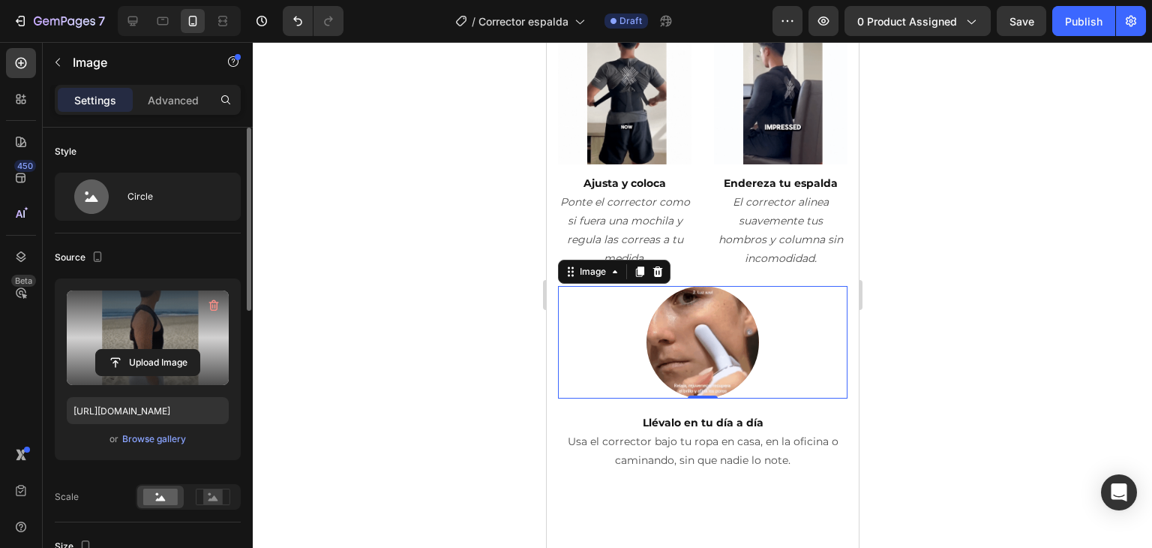
type input "[URL][DOMAIN_NAME]"
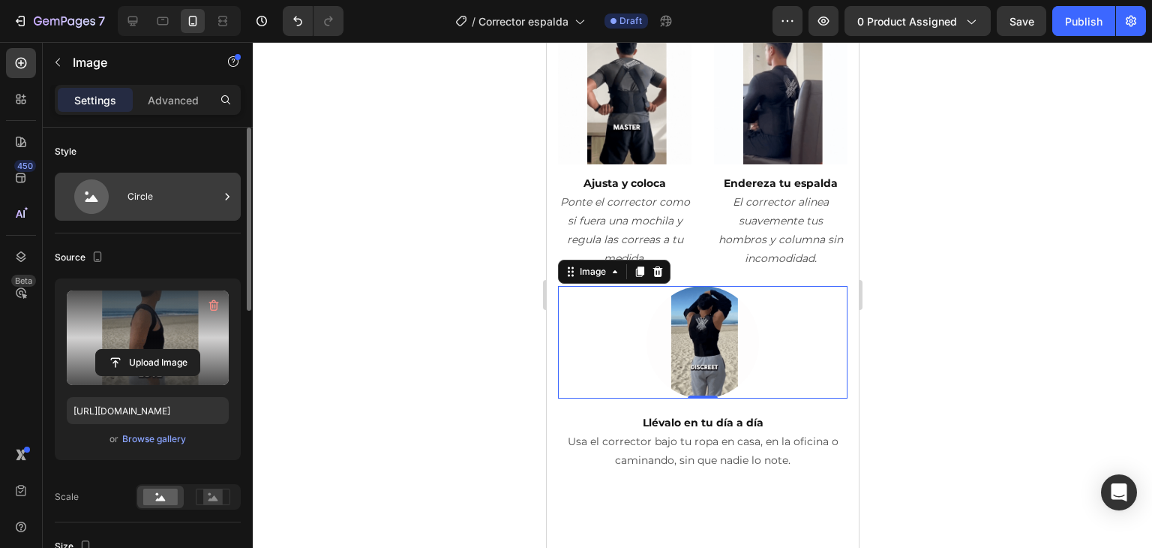
click at [223, 201] on icon at bounding box center [227, 196] width 15 height 15
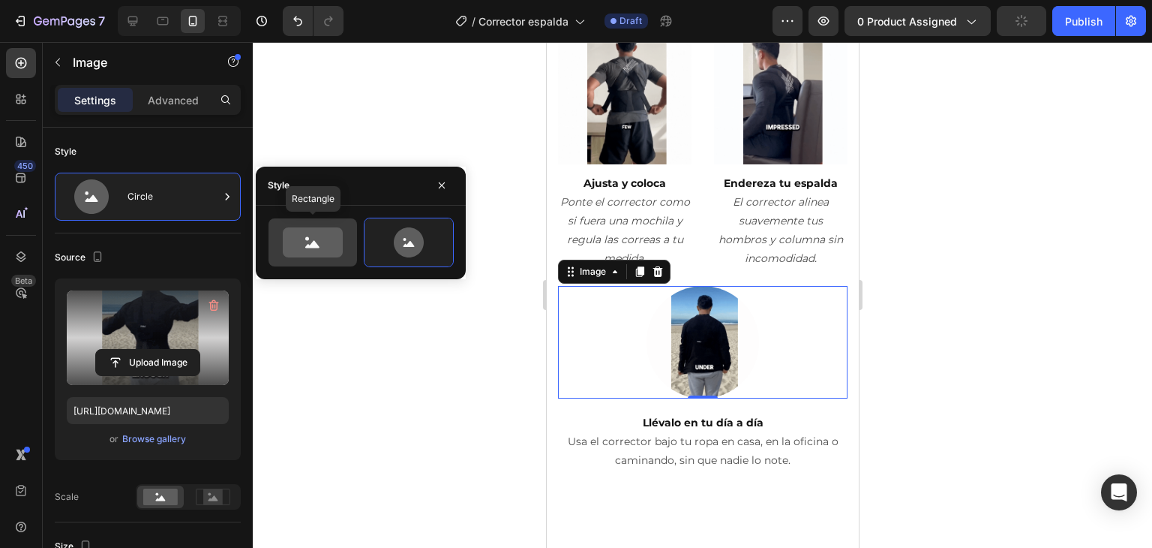
click at [315, 234] on icon at bounding box center [313, 242] width 60 height 30
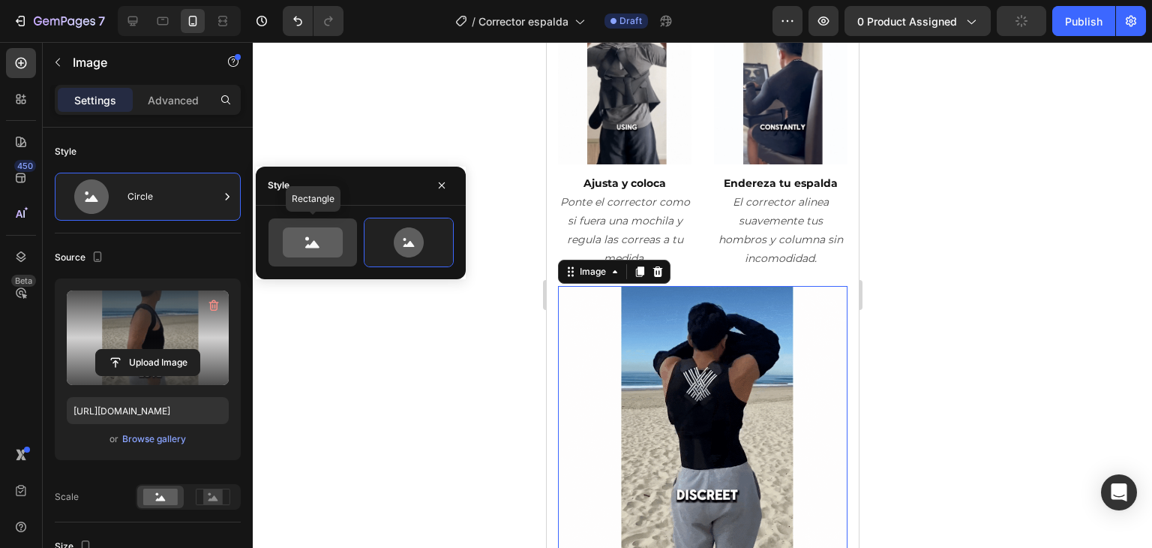
type input "100"
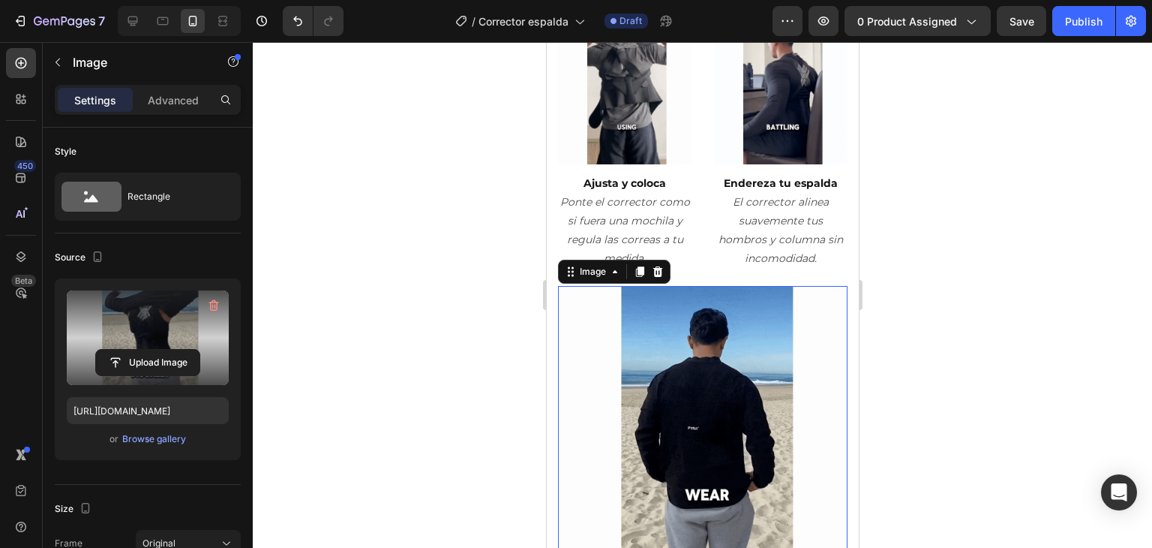
click at [468, 406] on div at bounding box center [702, 295] width 899 height 506
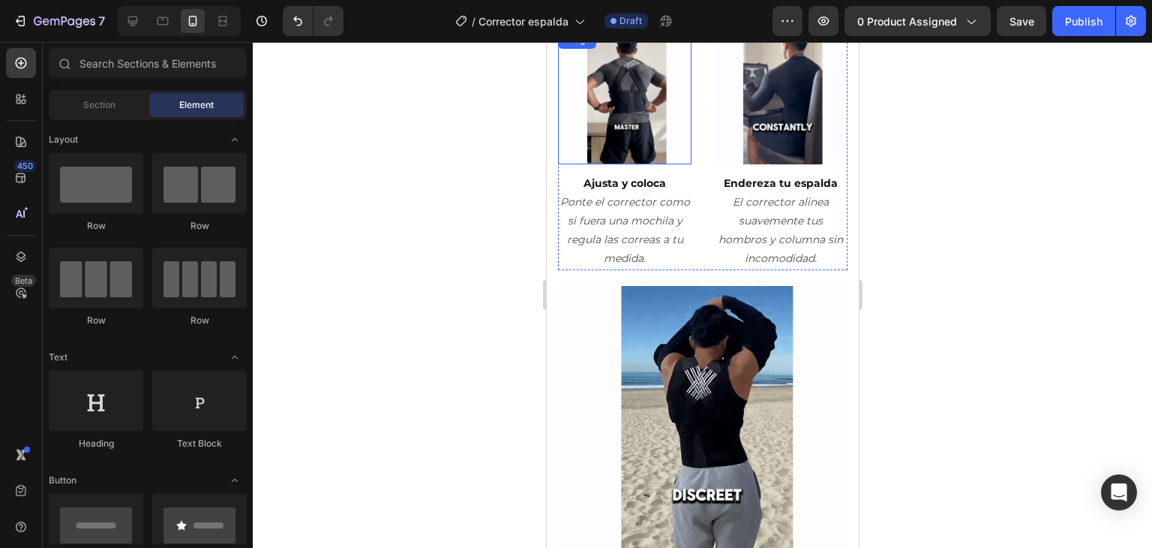
click at [658, 113] on img at bounding box center [624, 98] width 134 height 134
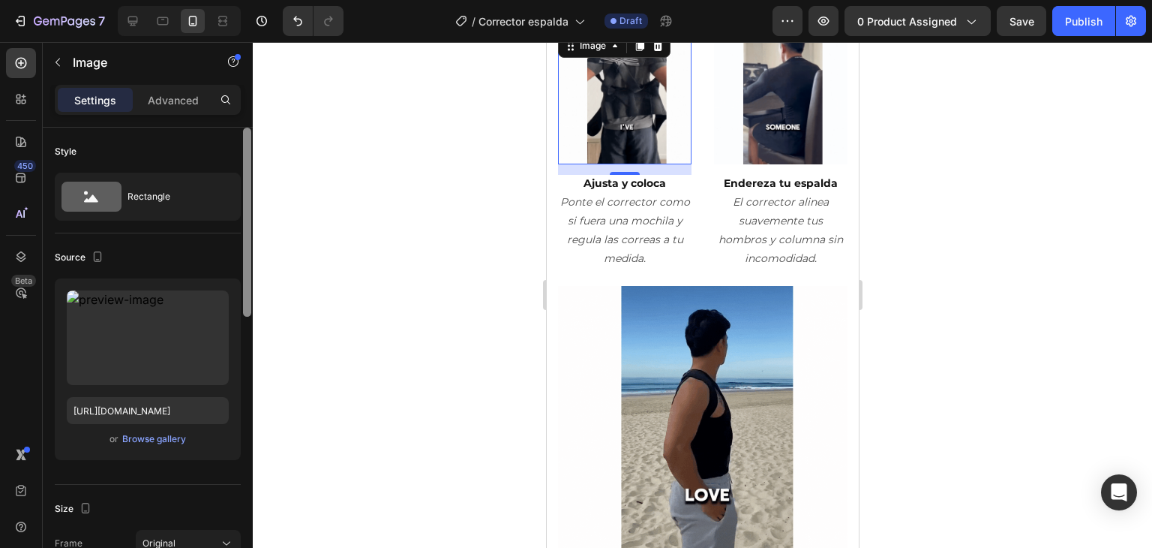
scroll to position [132, 0]
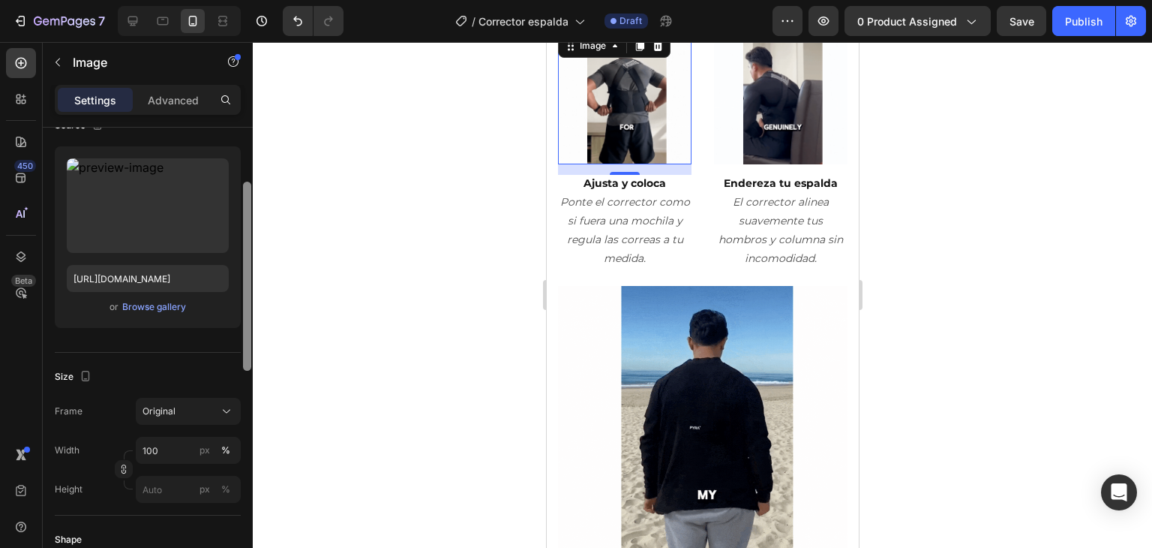
drag, startPoint x: 248, startPoint y: 166, endPoint x: 245, endPoint y: 220, distance: 54.1
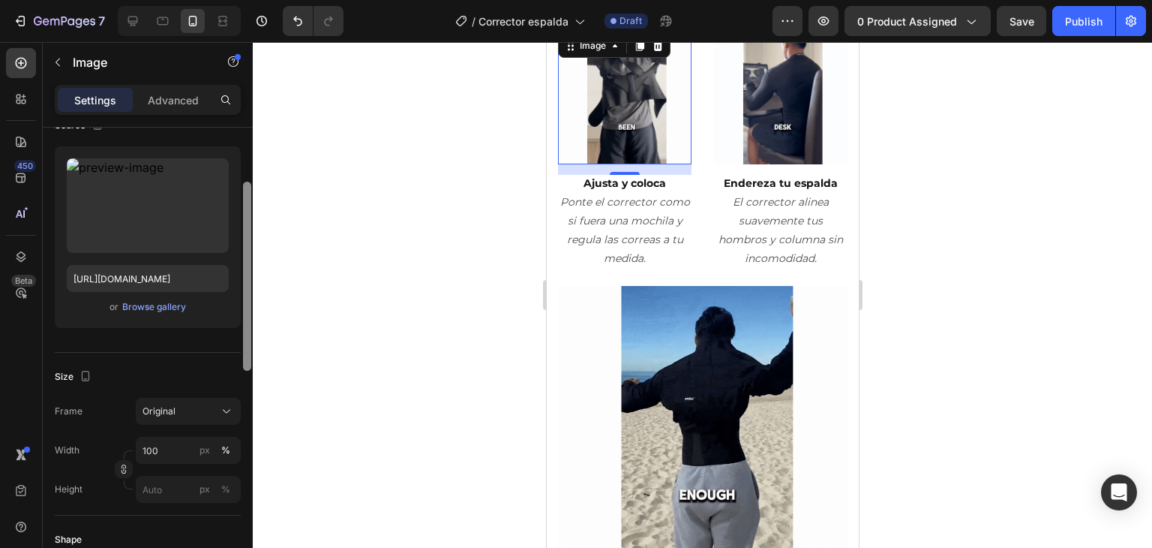
click at [245, 220] on div at bounding box center [247, 276] width 8 height 189
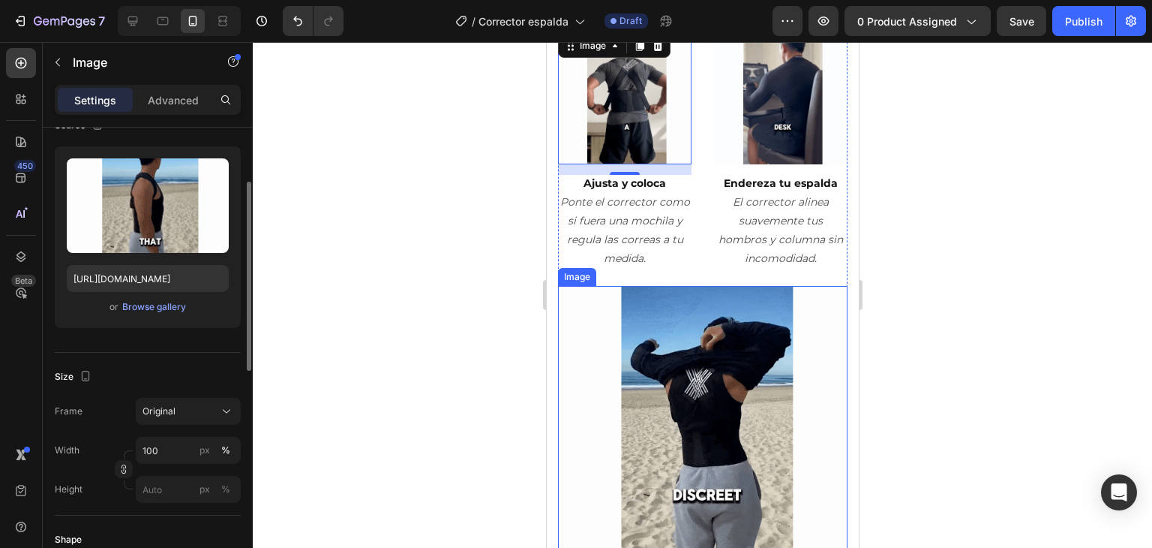
click at [663, 374] on img at bounding box center [702, 431] width 290 height 290
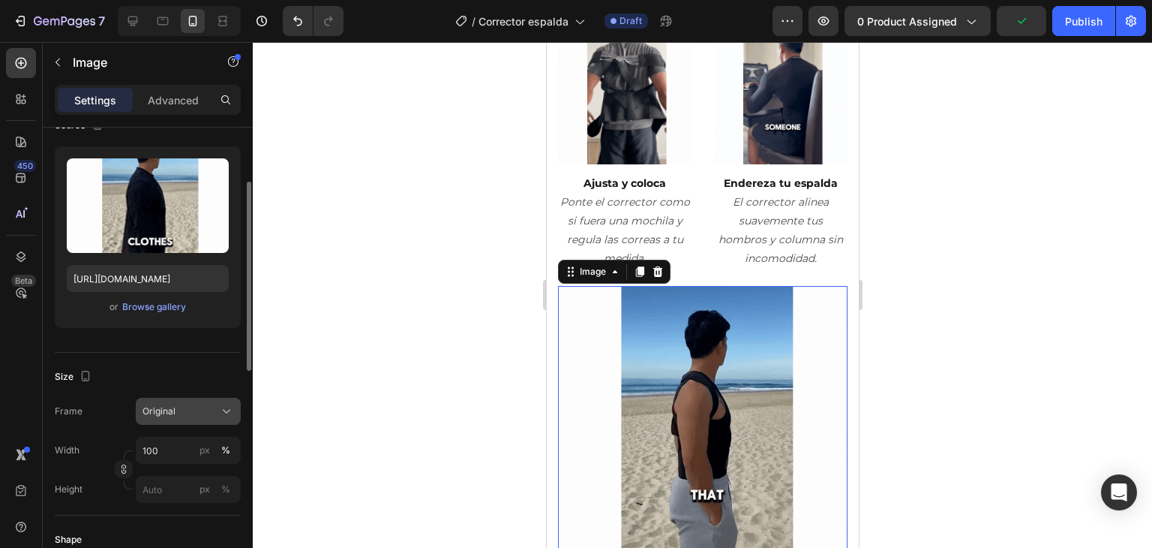
click at [209, 412] on div "Original" at bounding box center [180, 411] width 74 height 14
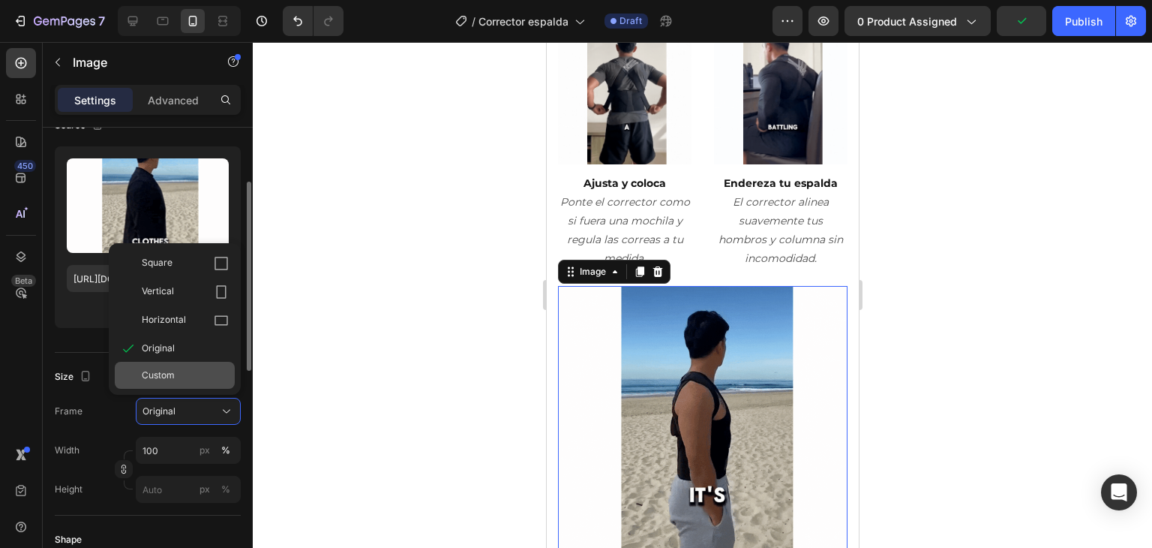
click at [180, 380] on div "Custom" at bounding box center [185, 375] width 87 height 14
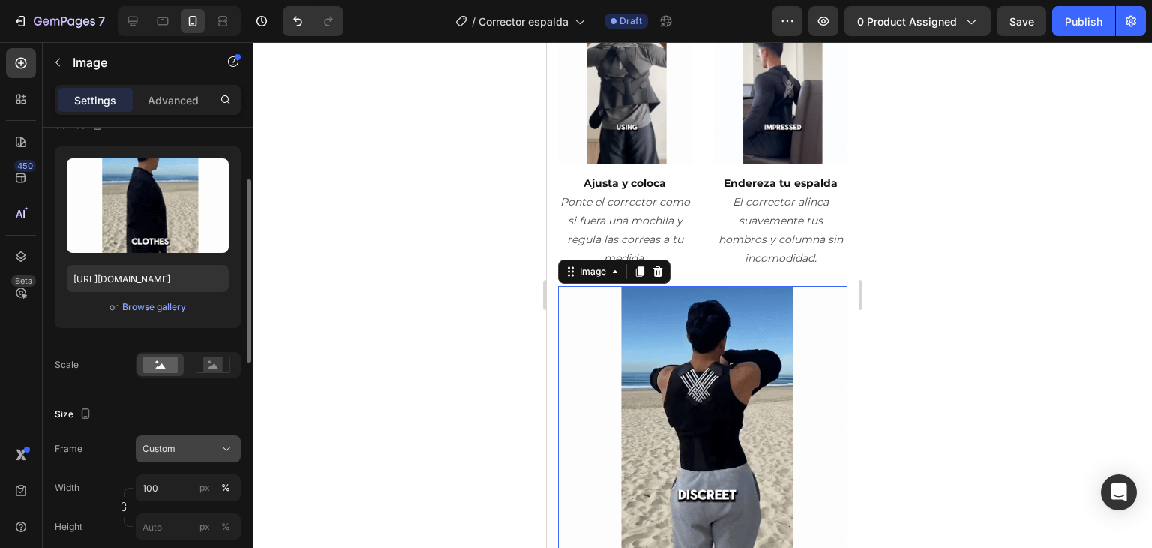
click at [206, 449] on div "Custom" at bounding box center [180, 449] width 74 height 14
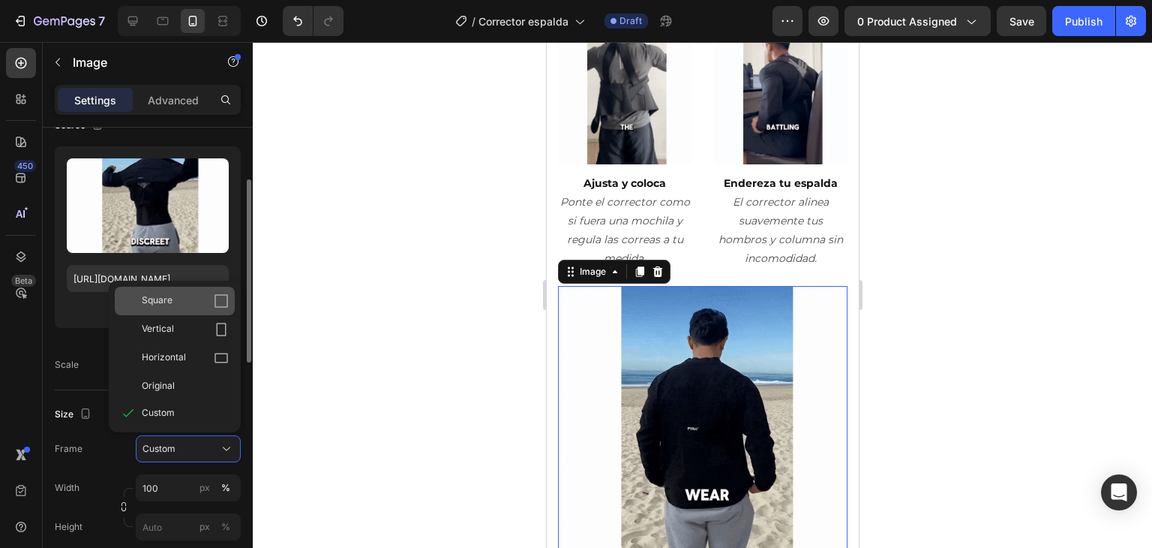
click at [188, 293] on div "Square" at bounding box center [185, 300] width 87 height 15
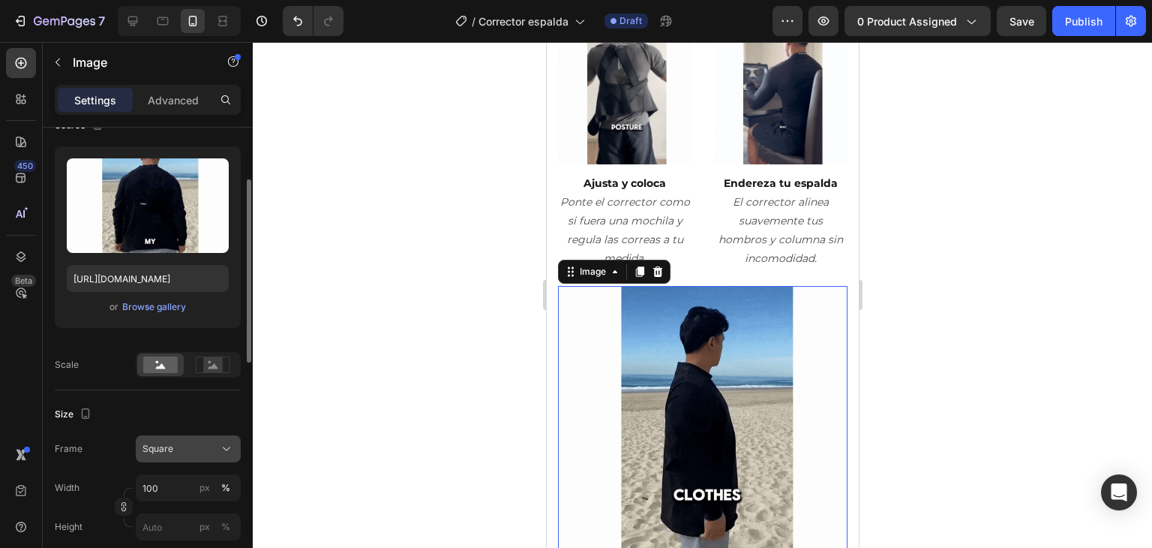
click at [203, 451] on div "Square" at bounding box center [180, 449] width 74 height 14
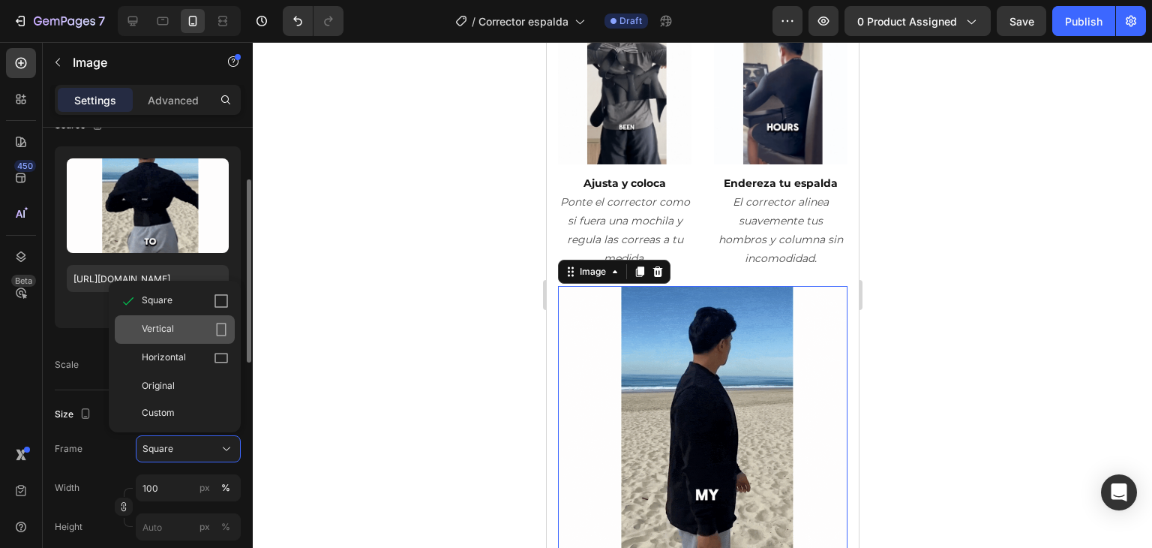
click at [194, 331] on div "Vertical" at bounding box center [185, 329] width 87 height 15
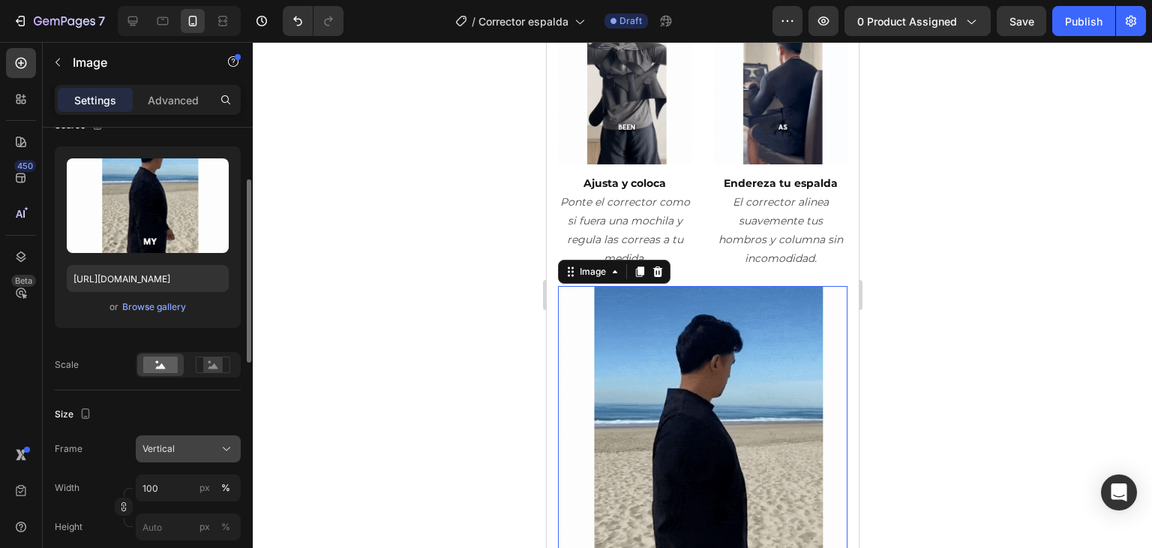
click at [188, 445] on div "Vertical" at bounding box center [180, 449] width 74 height 14
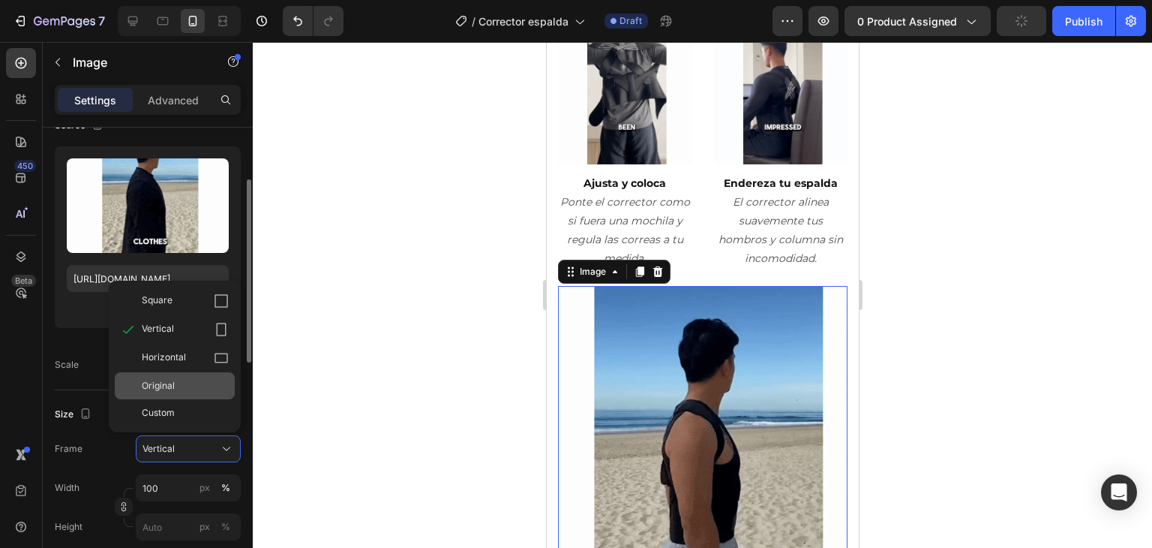
click at [195, 385] on div "Original" at bounding box center [185, 386] width 87 height 14
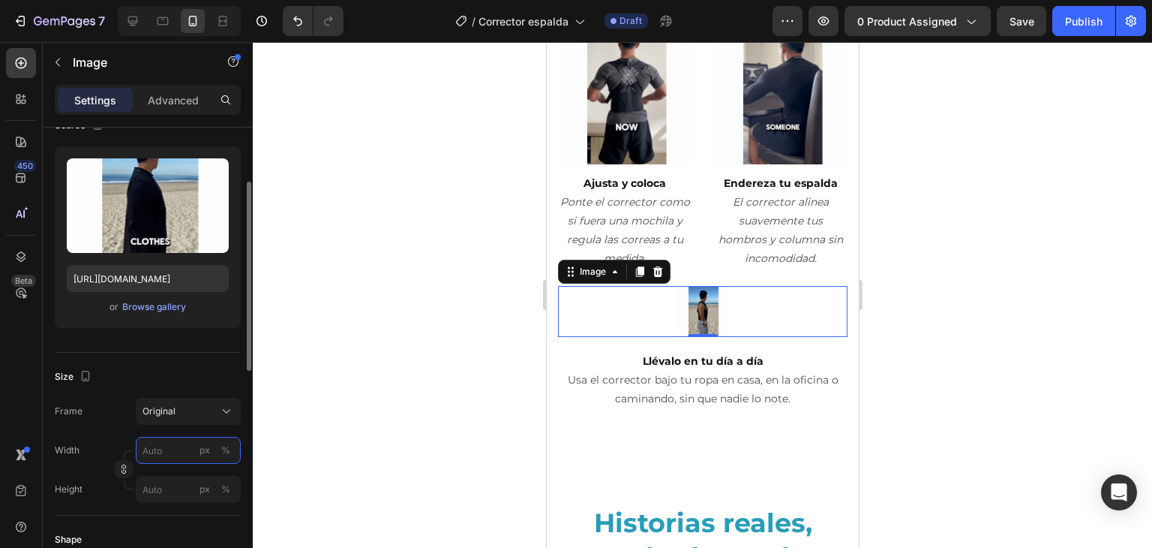
click at [187, 445] on input "px %" at bounding box center [188, 450] width 105 height 27
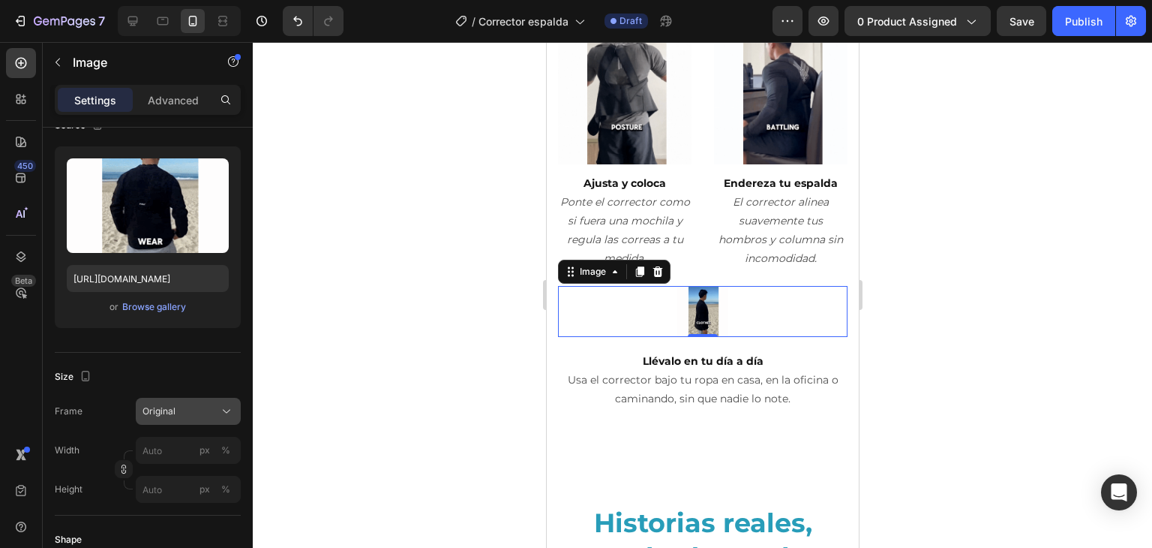
click at [195, 411] on div "Original" at bounding box center [180, 411] width 74 height 14
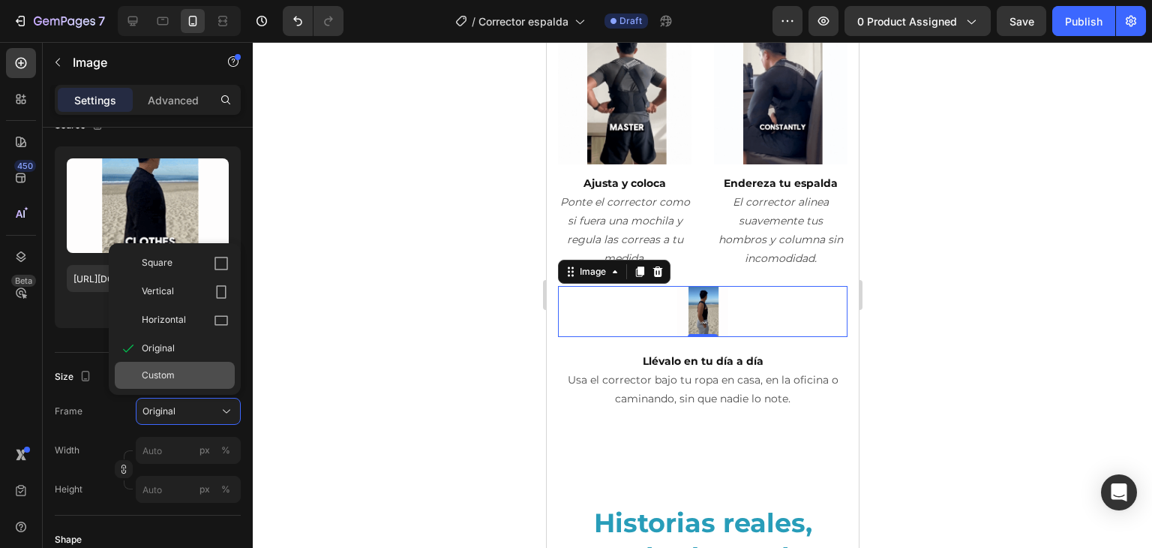
click at [200, 369] on div "Custom" at bounding box center [185, 375] width 87 height 14
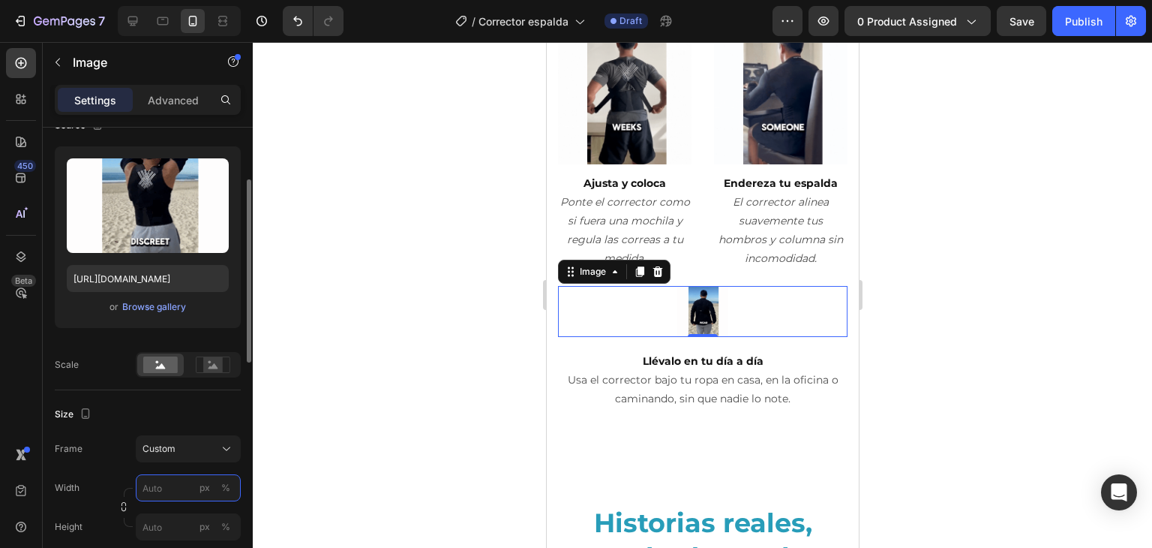
click at [170, 485] on input "px %" at bounding box center [188, 487] width 105 height 27
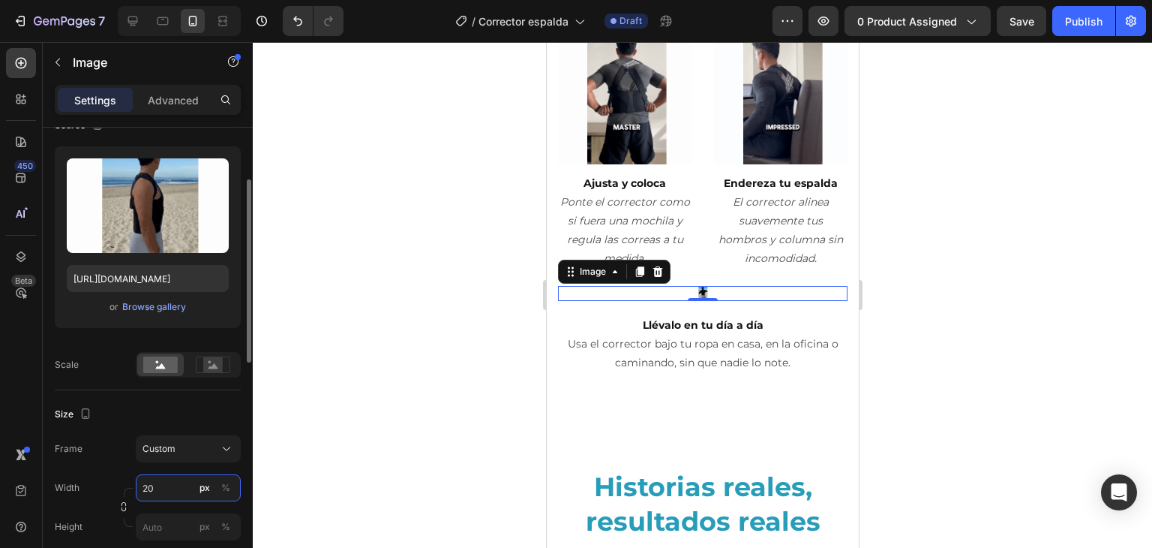
type input "200"
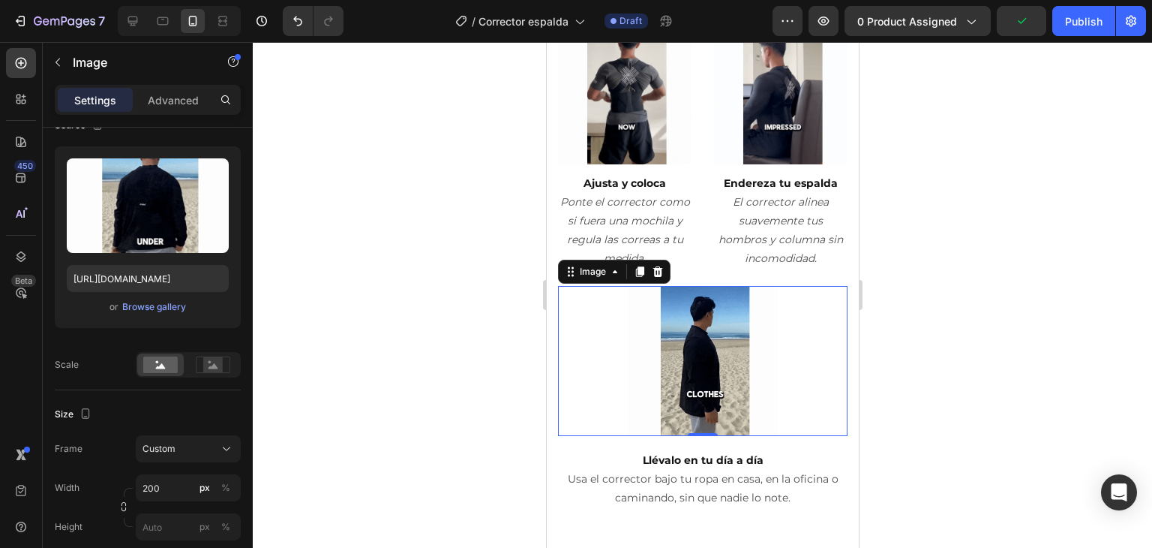
click at [1029, 131] on div at bounding box center [702, 295] width 899 height 506
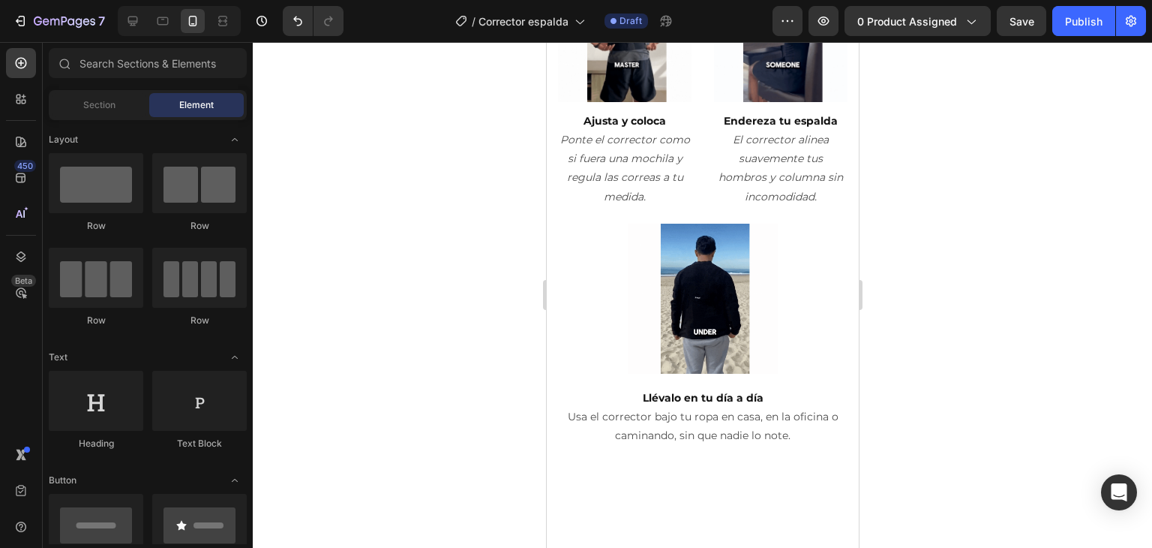
scroll to position [2640, 0]
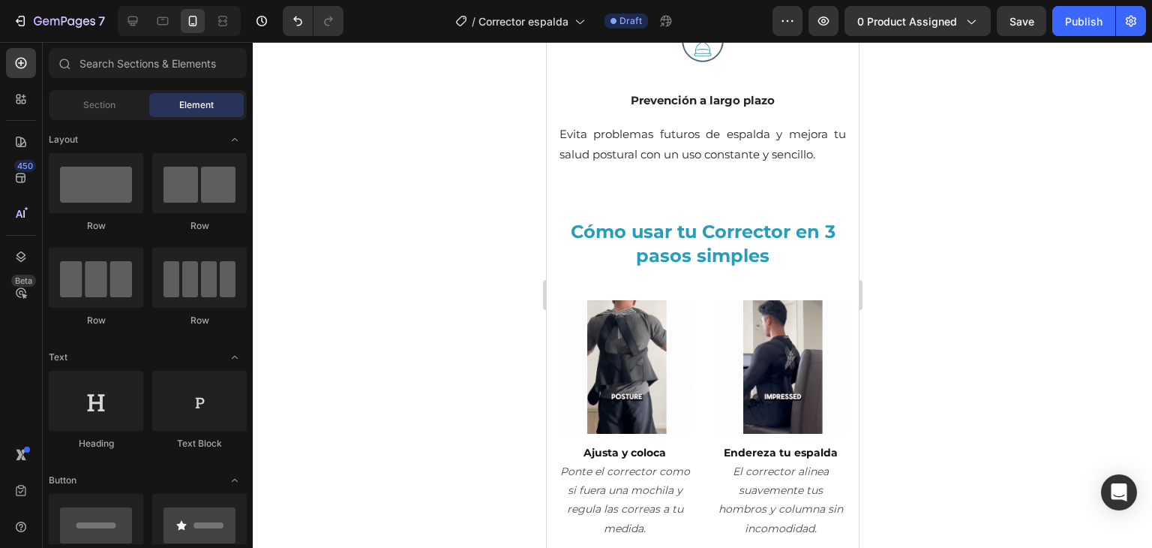
drag, startPoint x: 853, startPoint y: 389, endPoint x: 1466, endPoint y: 190, distance: 645.0
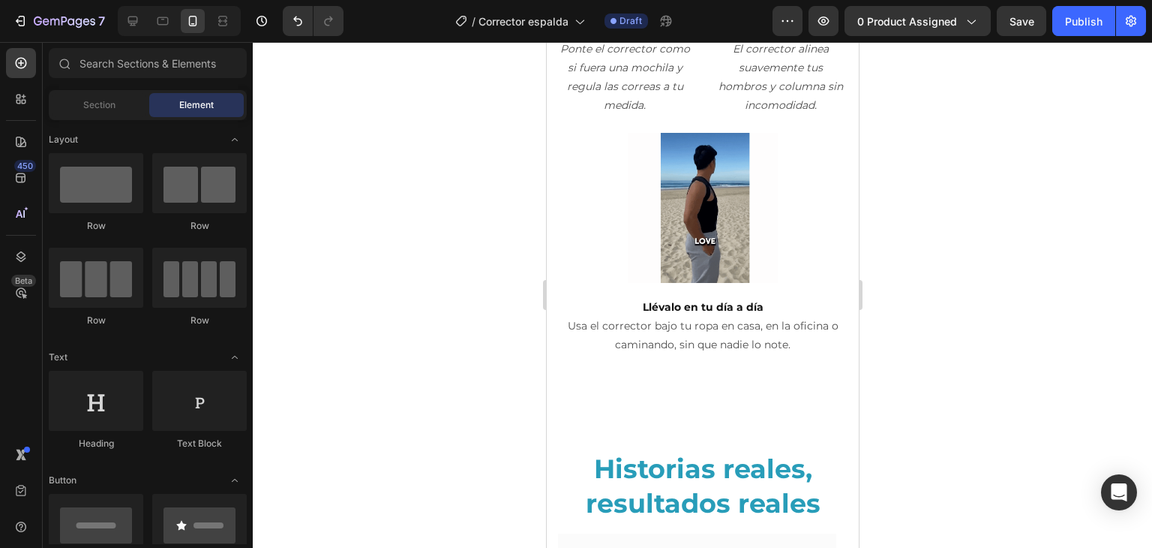
scroll to position [3235, 0]
